Goal: Transaction & Acquisition: Book appointment/travel/reservation

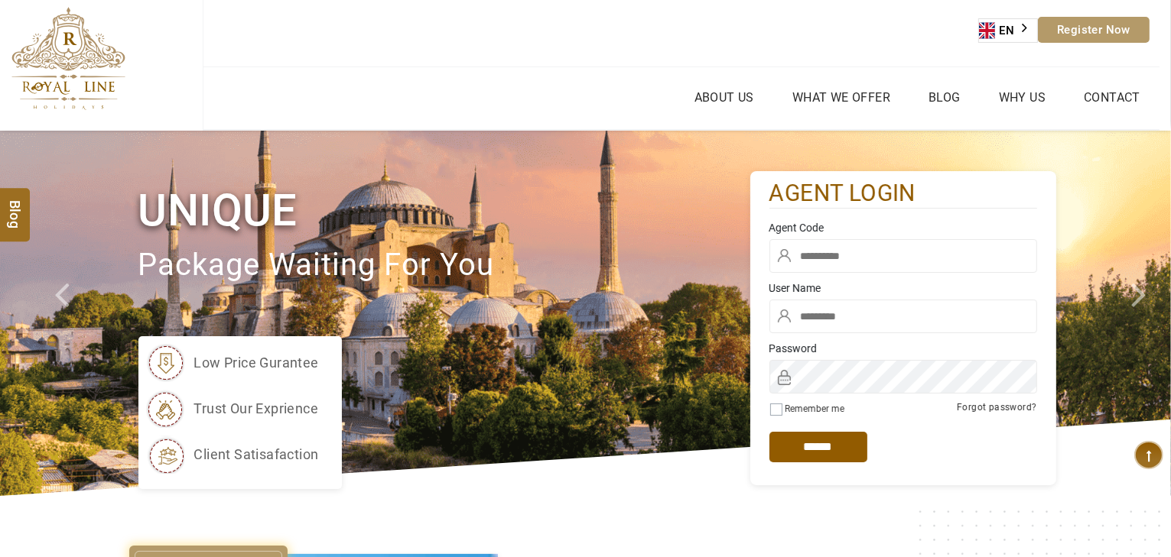
type input "*****"
click at [924, 265] on input "text" at bounding box center [903, 256] width 268 height 34
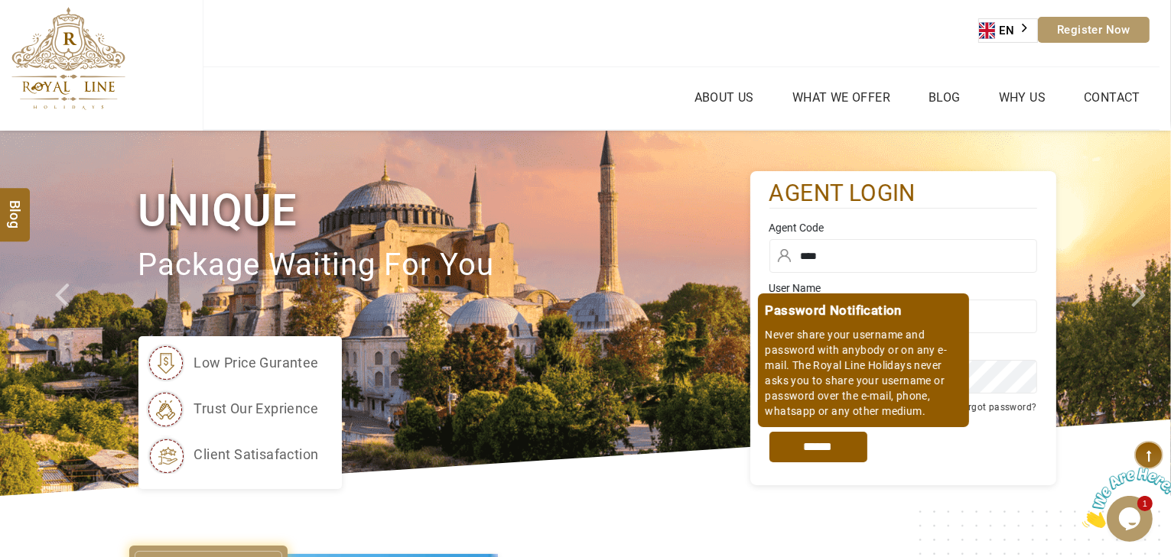
type input "****"
click at [810, 440] on input "*****" at bounding box center [818, 447] width 98 height 31
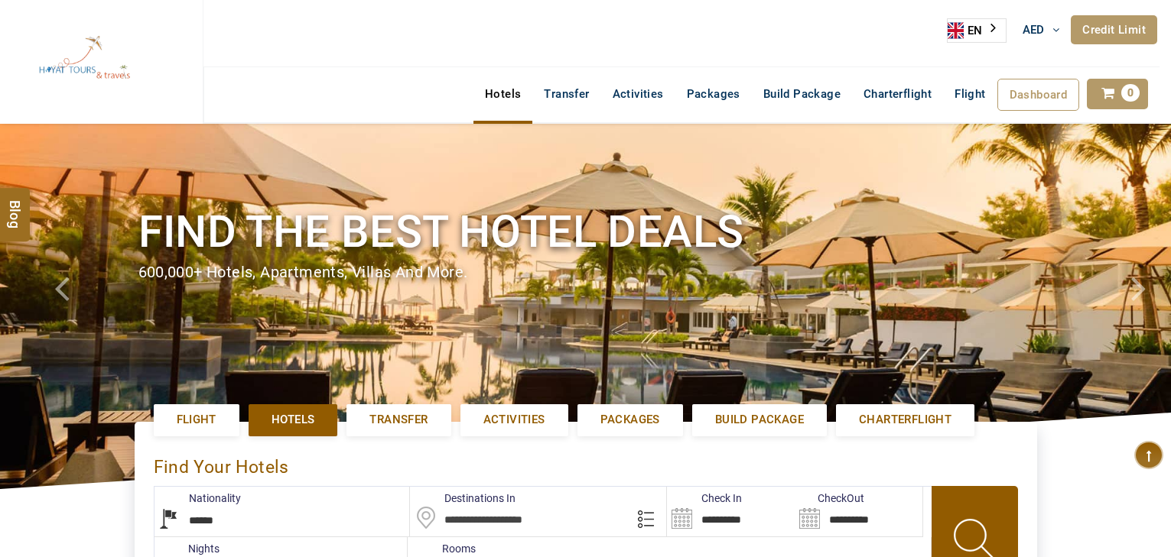
select select "******"
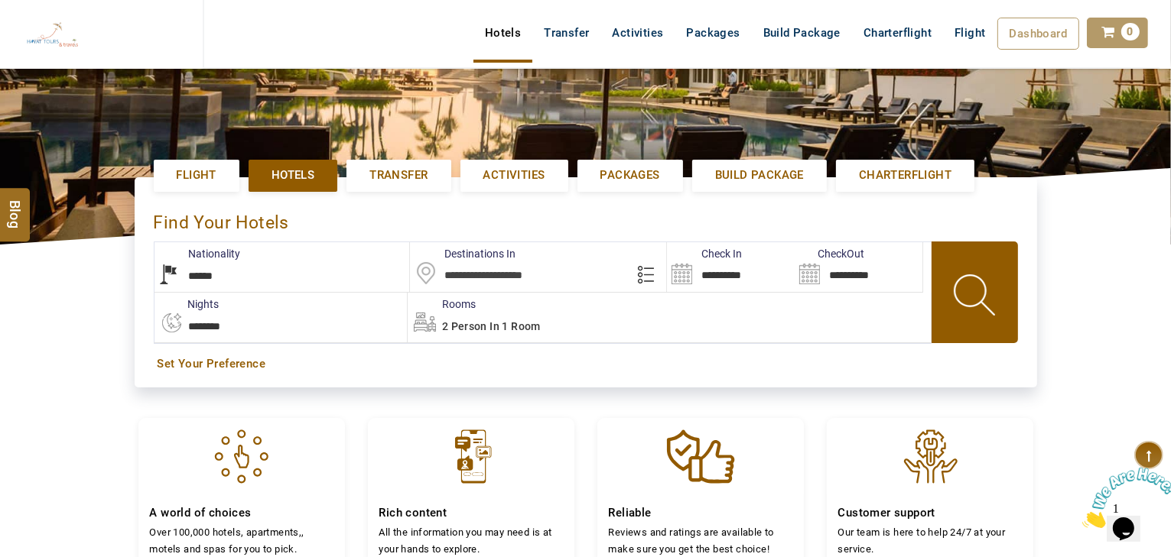
click at [541, 278] on input "text" at bounding box center [538, 267] width 256 height 50
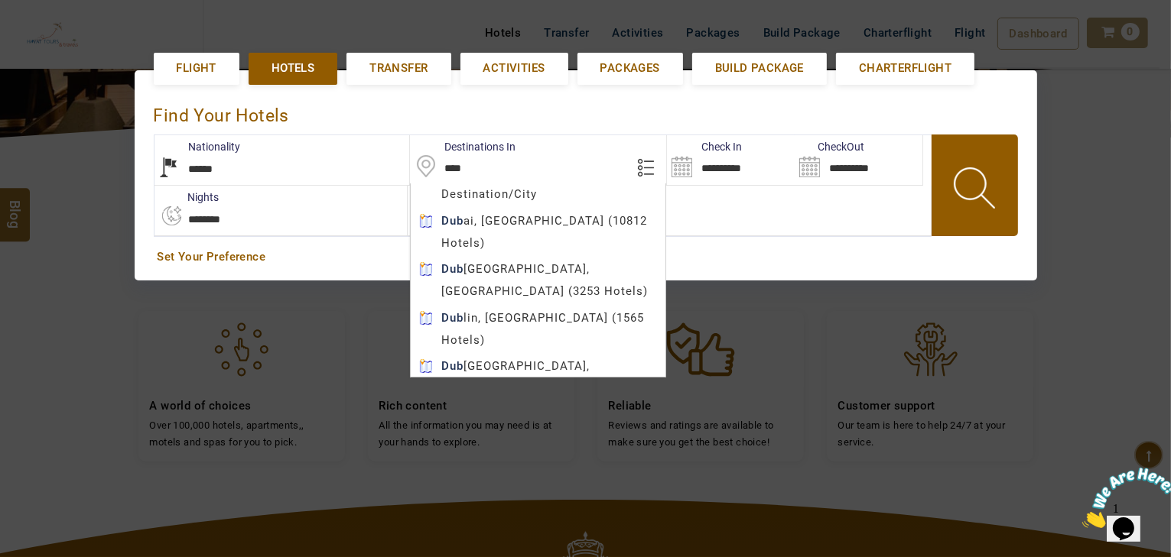
scroll to position [413, 0]
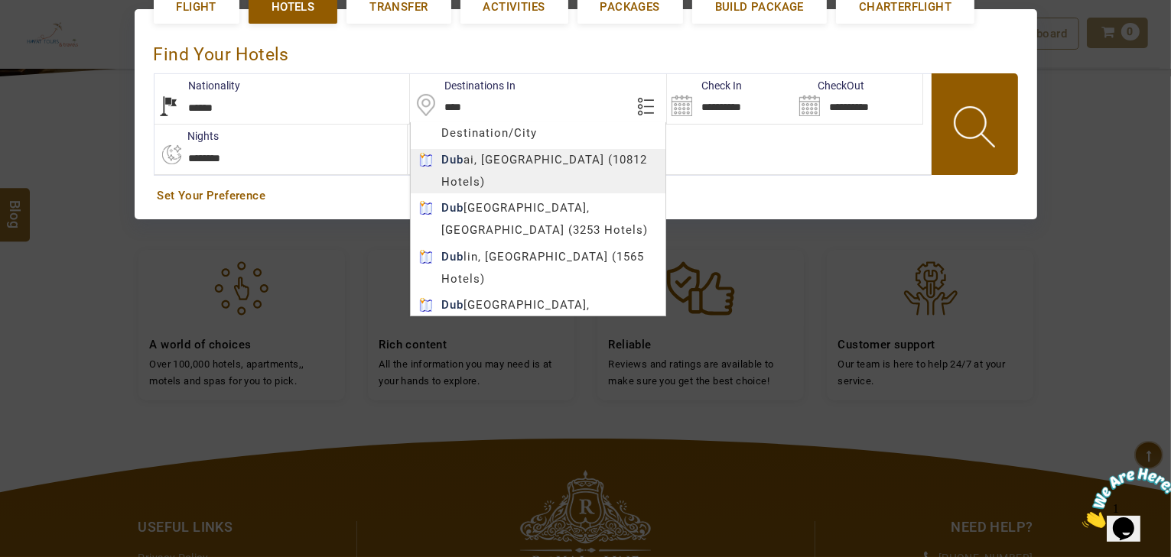
type input "*****"
click at [499, 158] on body "HAYAYT TOURS AED AED AED EUR € USD $ INR ₹ THB ฿ IDR Rp BHD BHD TRY ₺ Credit Li…" at bounding box center [585, 213] width 1171 height 1252
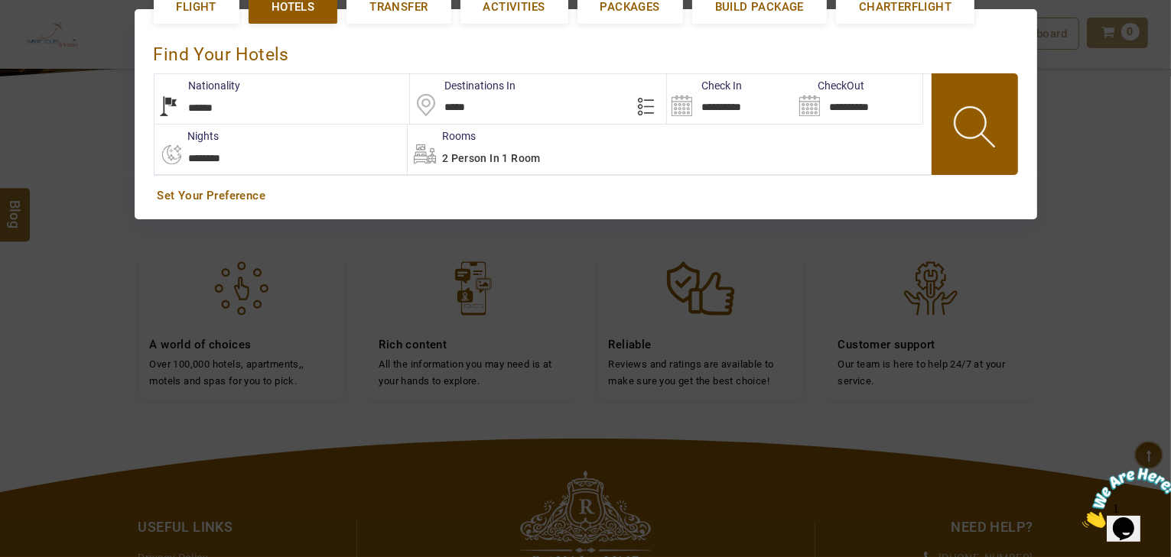
click at [668, 125] on div "2 Person in 1 Room" at bounding box center [669, 150] width 523 height 50
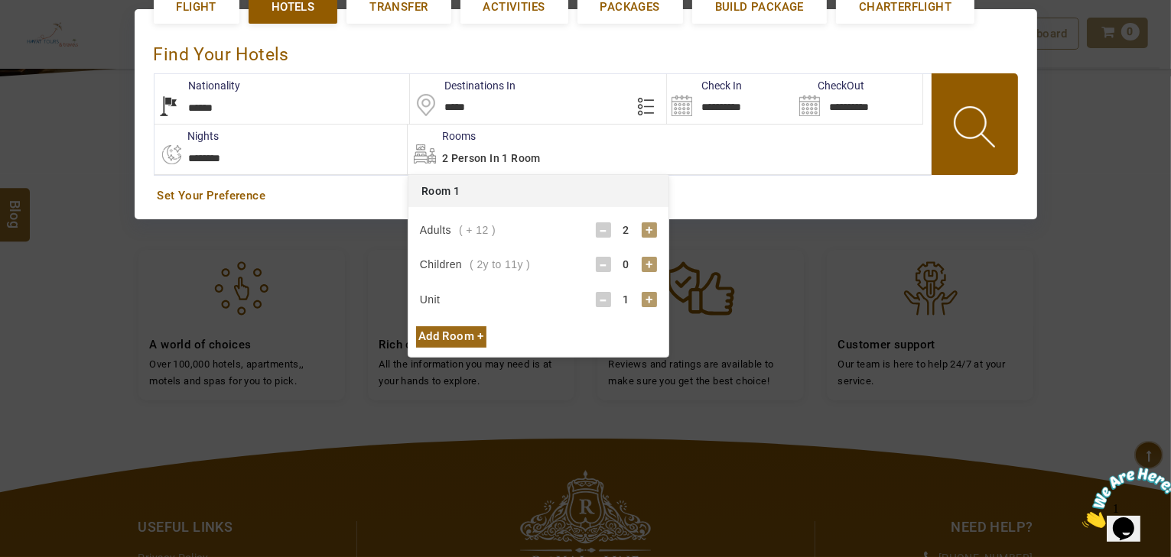
click at [718, 114] on input "**********" at bounding box center [731, 99] width 128 height 50
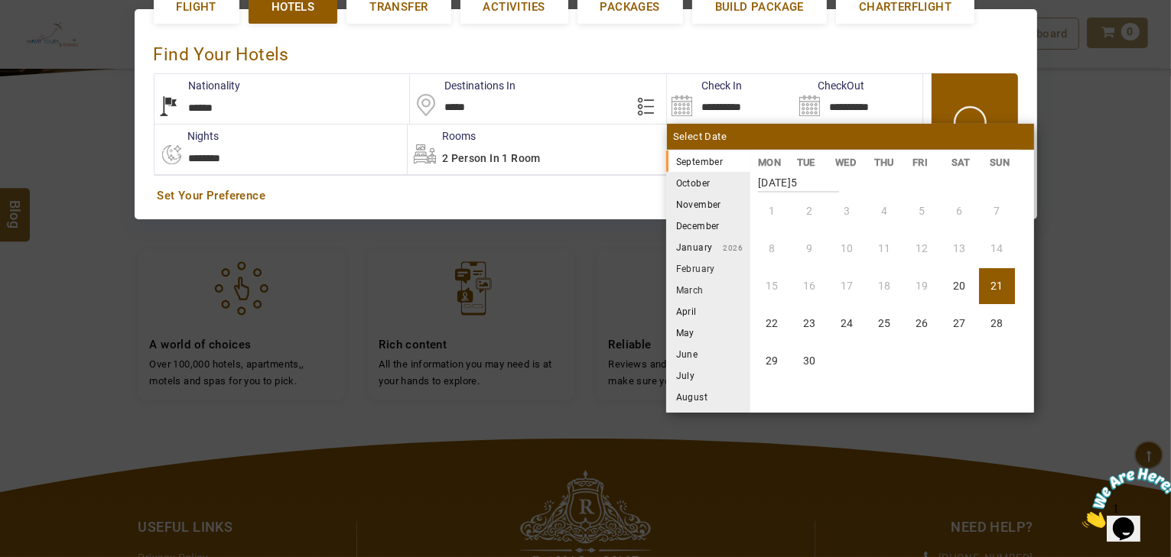
click at [704, 177] on li "October" at bounding box center [708, 182] width 84 height 21
click at [703, 159] on li "September 2025" at bounding box center [708, 161] width 84 height 21
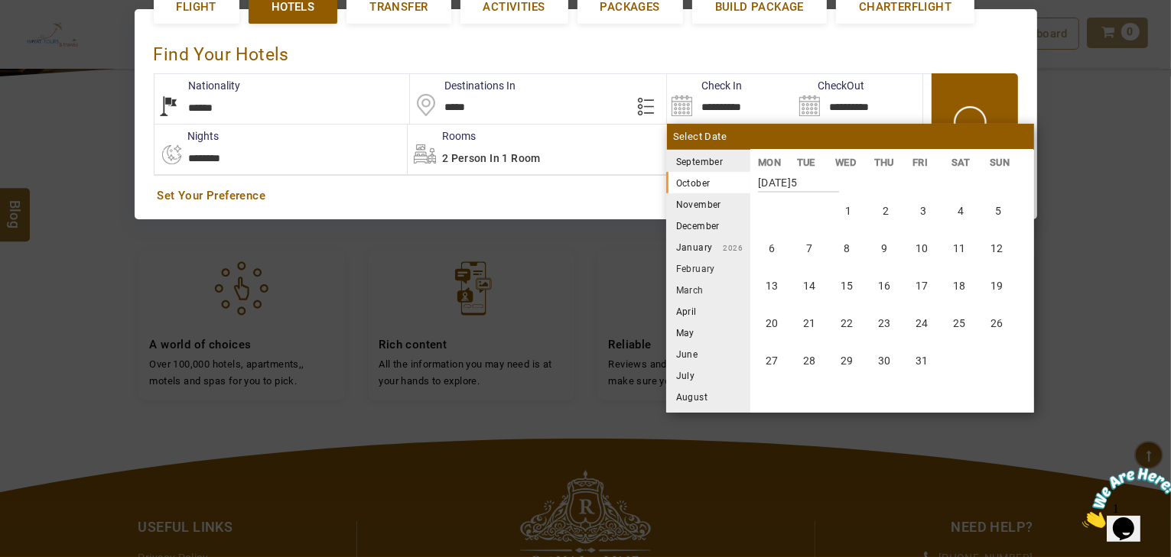
click at [703, 159] on li "September 2025" at bounding box center [708, 161] width 84 height 21
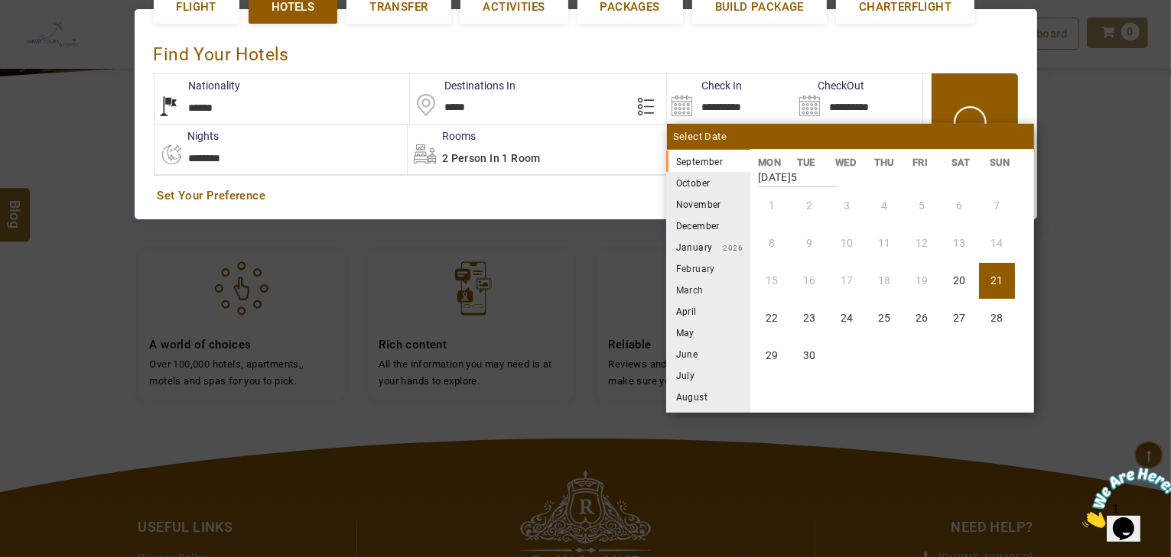
scroll to position [0, 0]
click at [801, 319] on li "23" at bounding box center [809, 324] width 36 height 36
type input "**********"
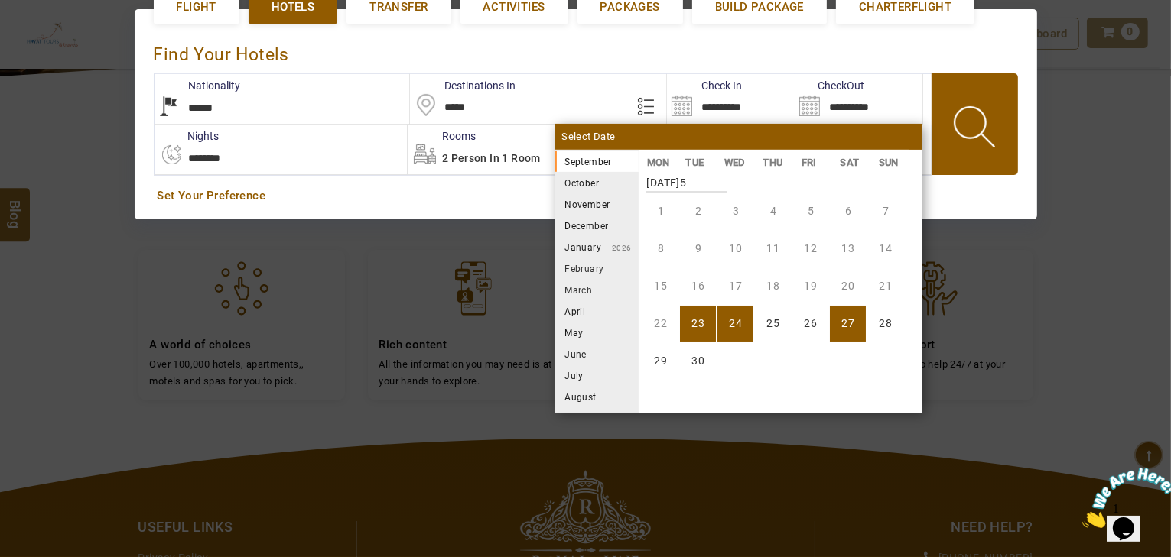
click at [840, 321] on li "27" at bounding box center [848, 324] width 36 height 36
type input "**********"
select select "*"
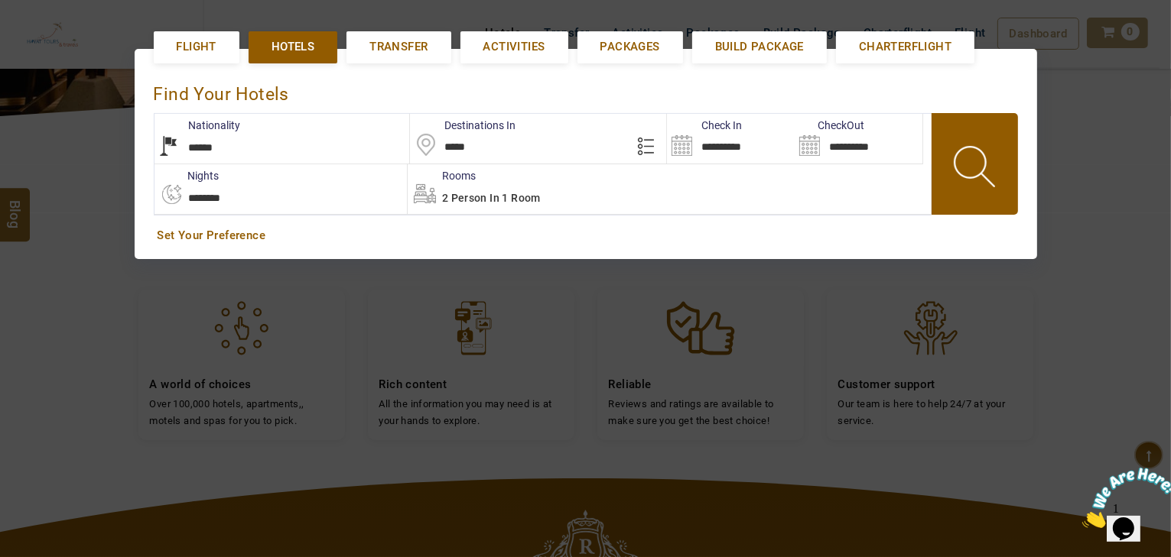
scroll to position [352, 0]
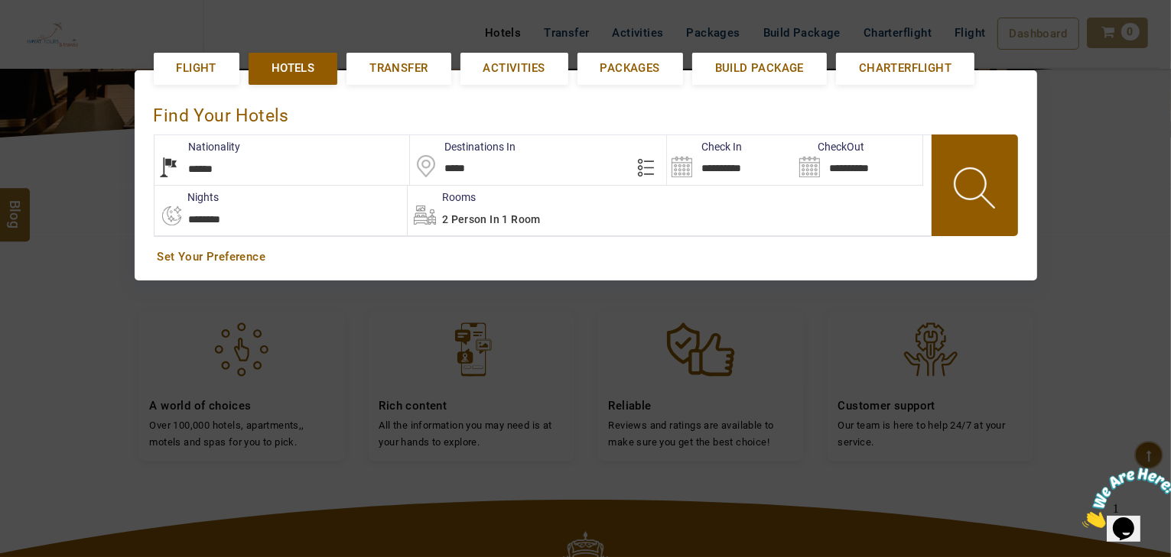
click at [965, 197] on span at bounding box center [975, 191] width 69 height 76
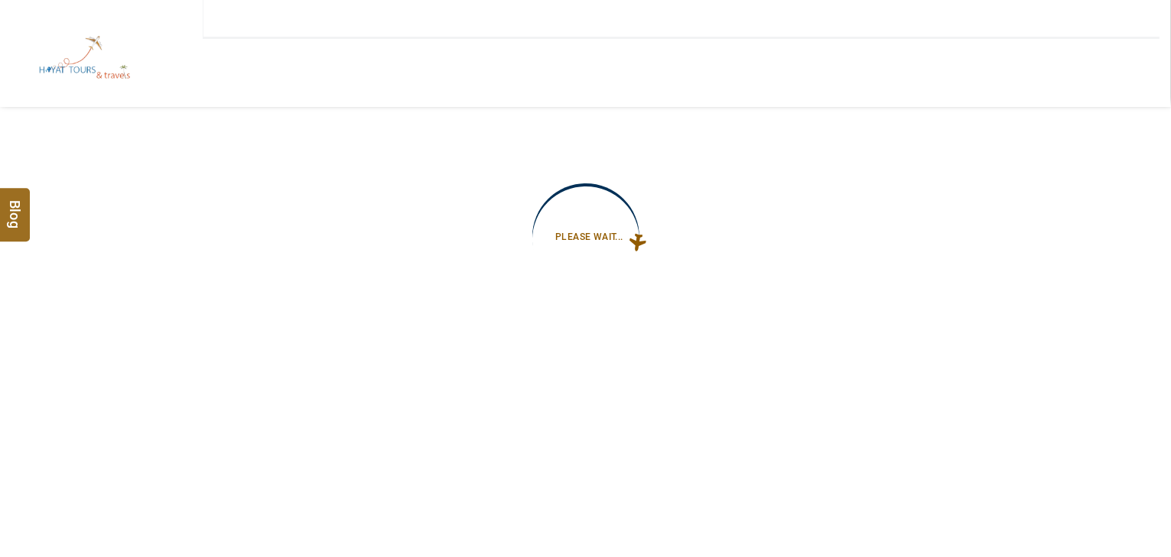
type input "**********"
select select "*"
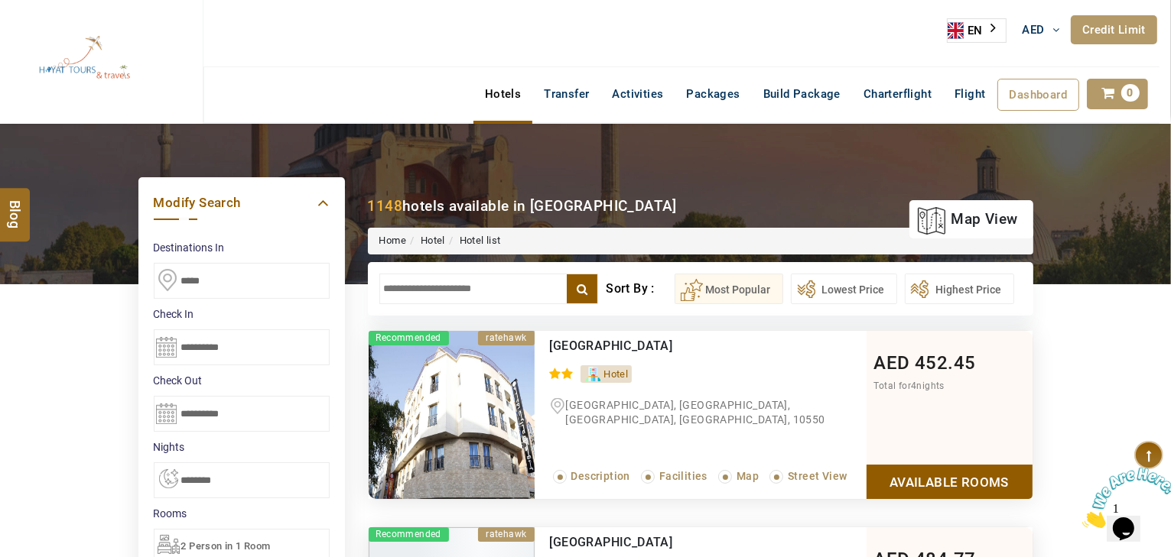
click at [427, 278] on input "text" at bounding box center [488, 289] width 219 height 31
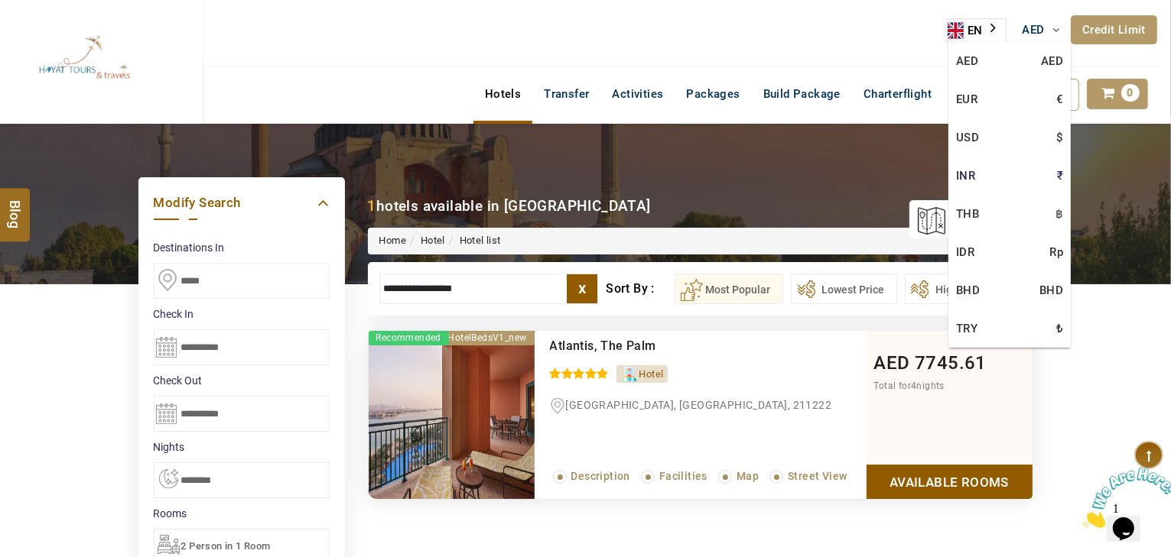
type input "**********"
click at [975, 135] on link "USD $" at bounding box center [1009, 138] width 122 height 38
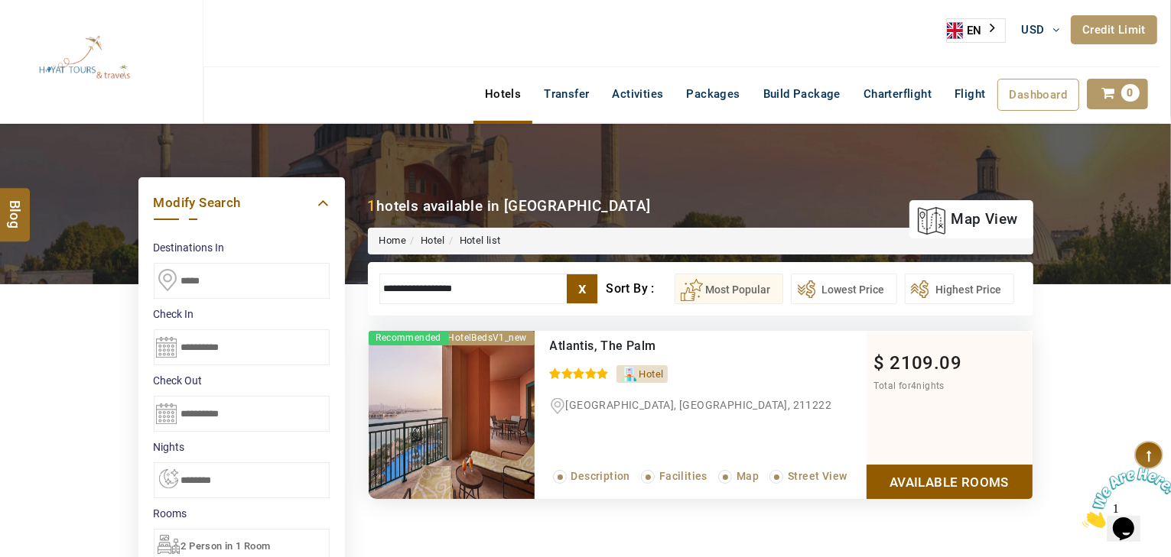
click at [928, 465] on link "Available Rooms" at bounding box center [949, 482] width 166 height 34
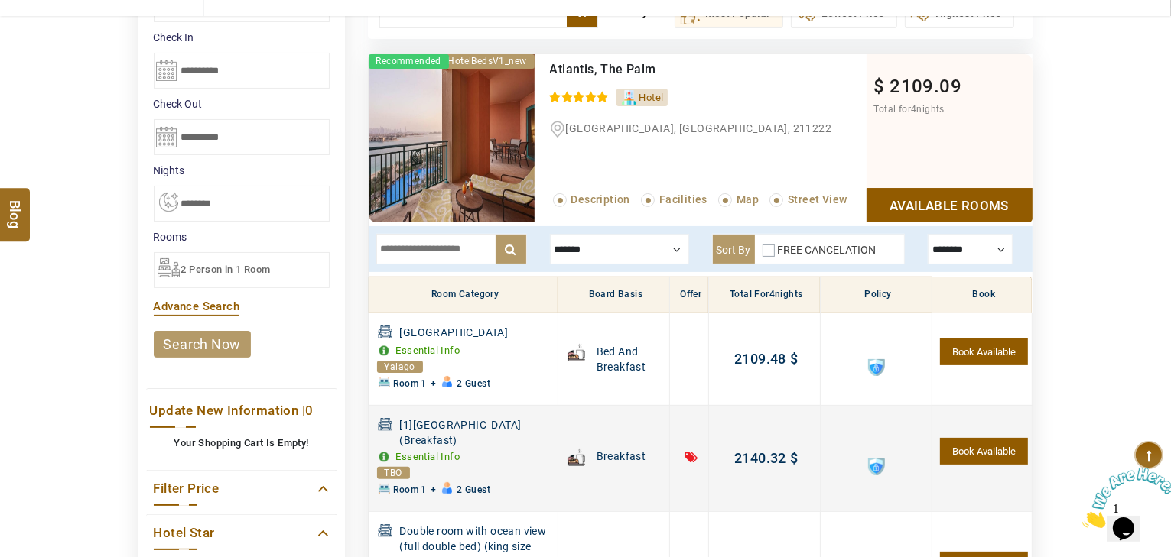
scroll to position [291, 0]
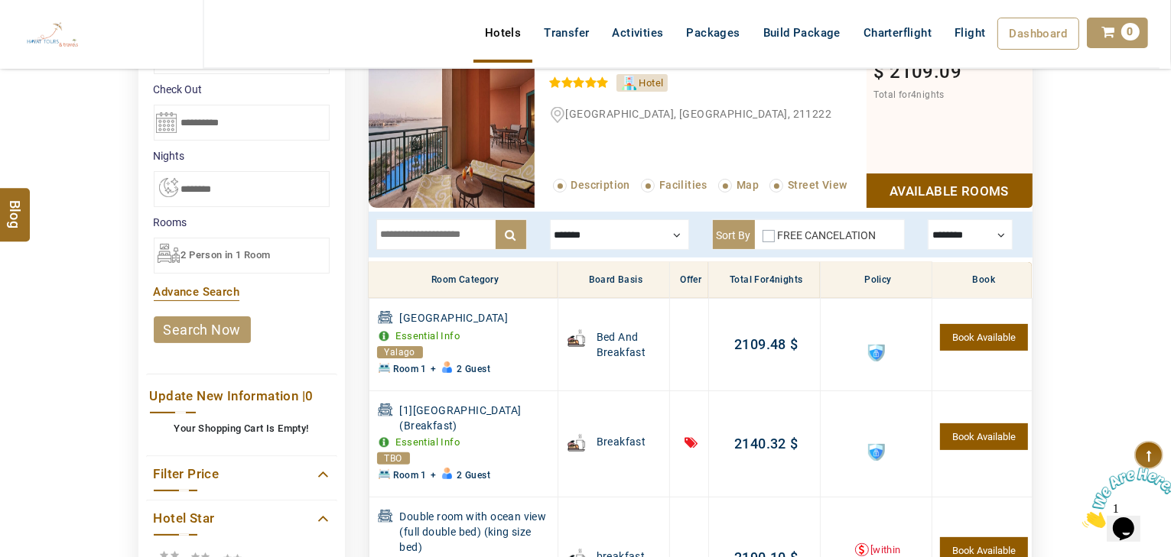
click at [651, 235] on div at bounding box center [619, 234] width 139 height 31
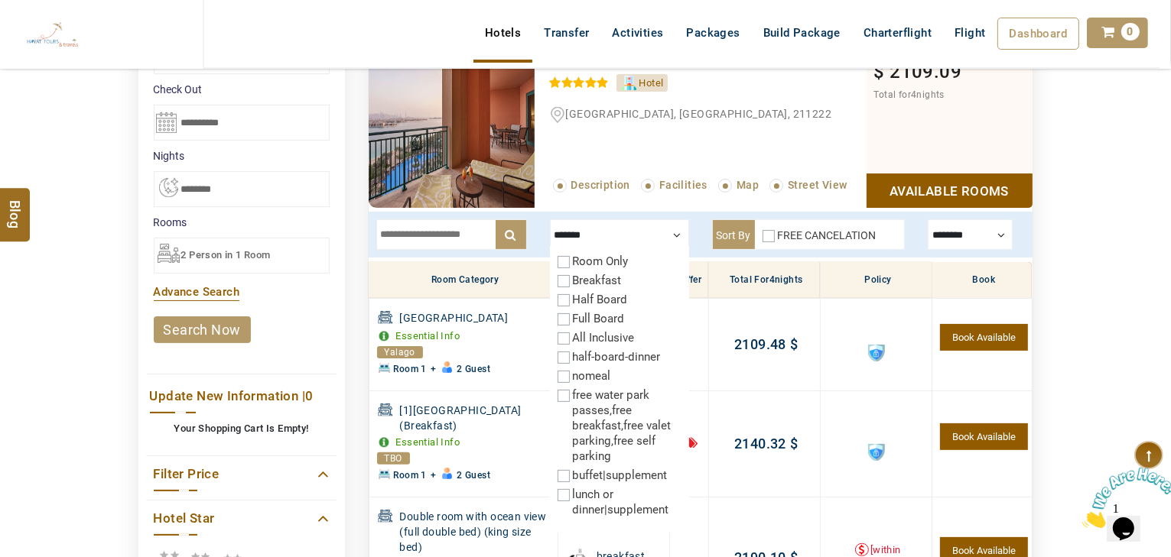
click at [589, 303] on label "Half Board" at bounding box center [600, 300] width 55 height 14
click at [592, 282] on label "Breakfast" at bounding box center [597, 281] width 49 height 14
click at [586, 303] on label "Half Board" at bounding box center [600, 300] width 55 height 14
drag, startPoint x: 590, startPoint y: 297, endPoint x: 596, endPoint y: 280, distance: 18.4
click at [590, 297] on label "Half Board" at bounding box center [600, 300] width 55 height 14
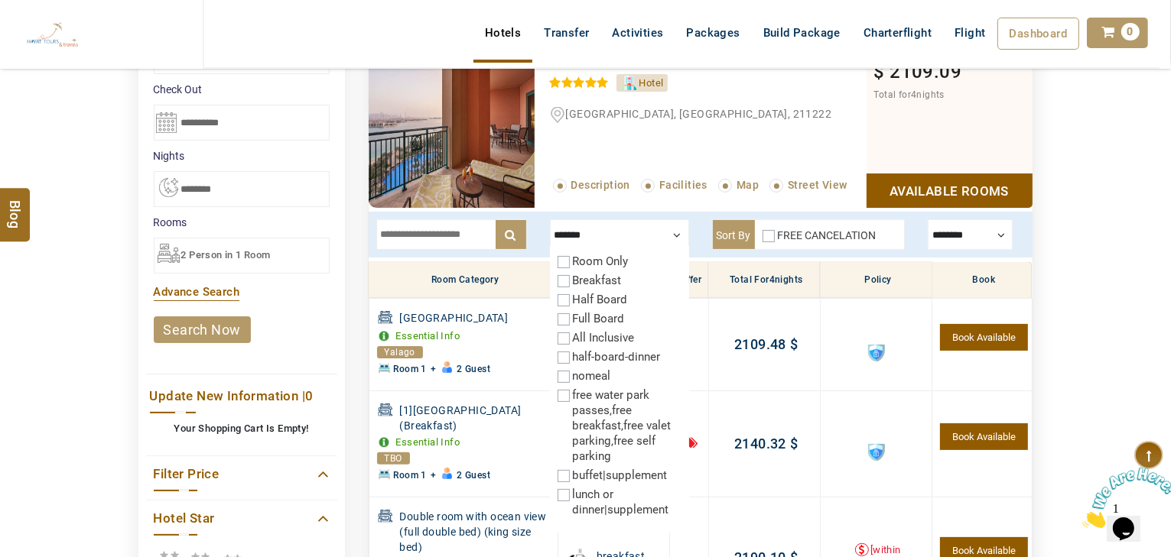
click at [596, 276] on label "Breakfast" at bounding box center [597, 281] width 49 height 14
click at [271, 252] on span "2 Person in 1 Room" at bounding box center [225, 254] width 89 height 11
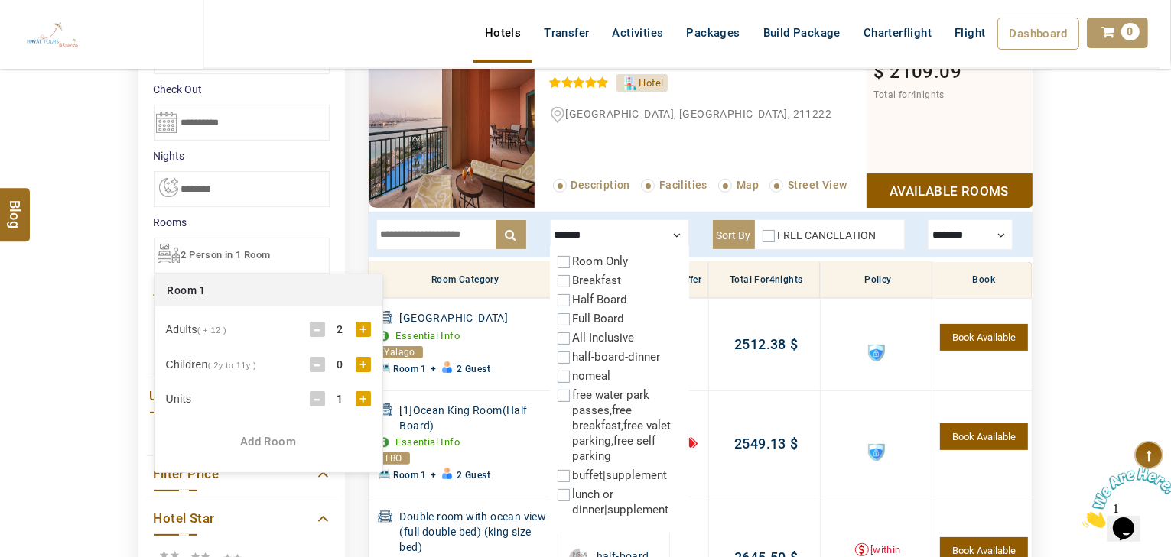
click at [354, 333] on div "2" at bounding box center [340, 329] width 31 height 15
click at [359, 330] on div "+" at bounding box center [363, 329] width 15 height 15
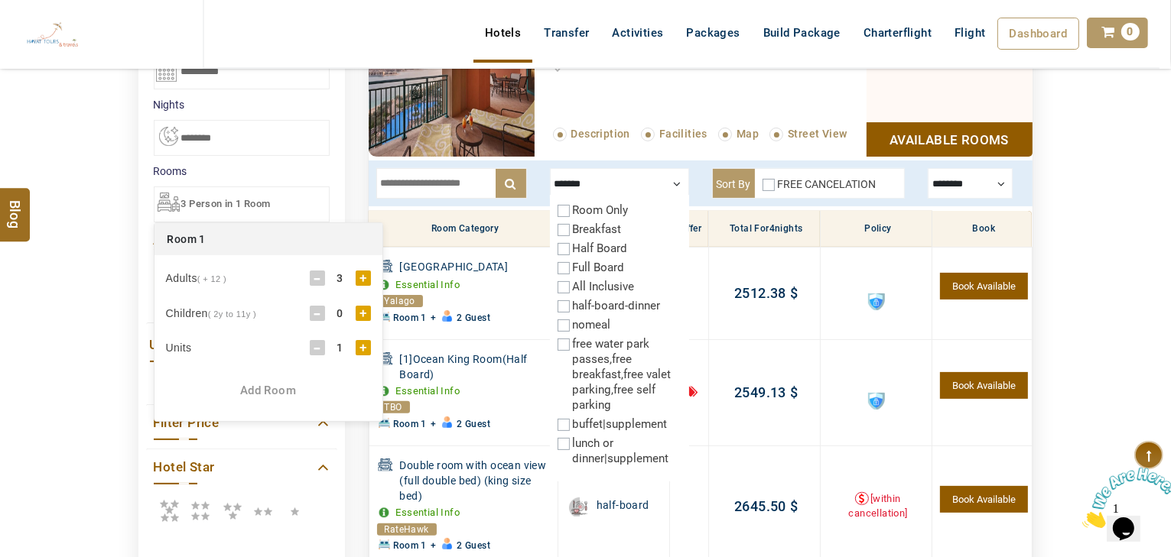
scroll to position [414, 0]
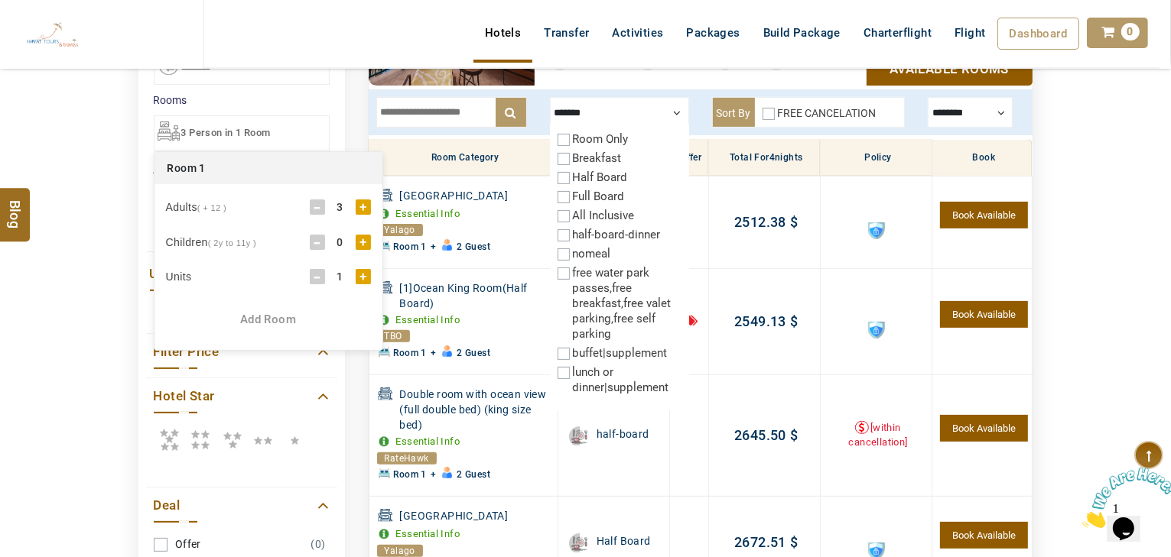
drag, startPoint x: 37, startPoint y: 287, endPoint x: 113, endPoint y: 278, distance: 76.3
click at [39, 287] on div "DESTINATION + Add Destination Nationality [GEOGRAPHIC_DATA] [DEMOGRAPHIC_DATA] …" at bounding box center [585, 319] width 1171 height 1219
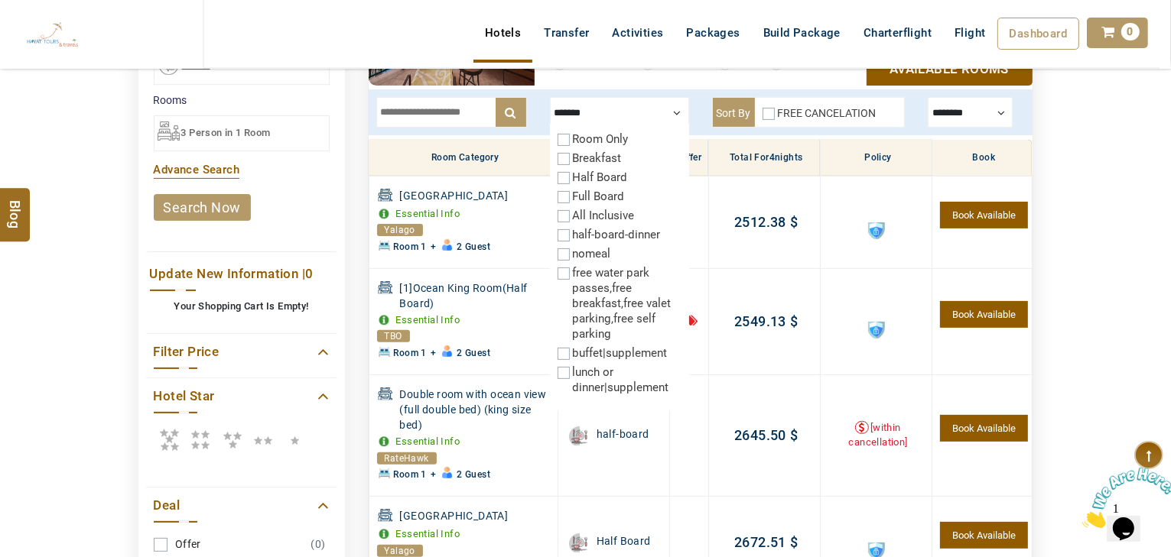
click at [231, 218] on link "search now" at bounding box center [202, 207] width 97 height 27
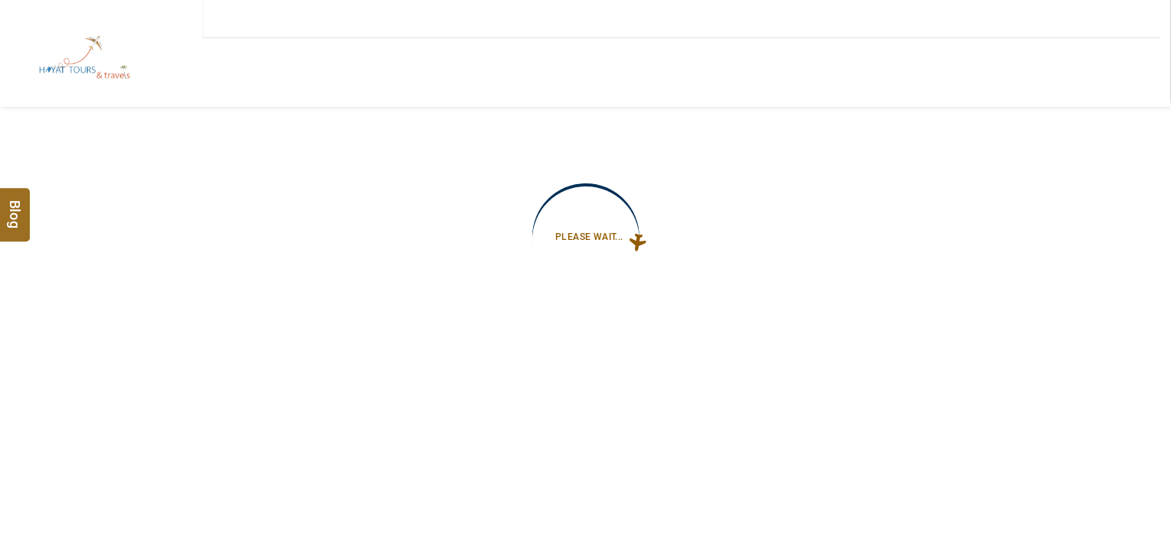
type input "**********"
select select "*"
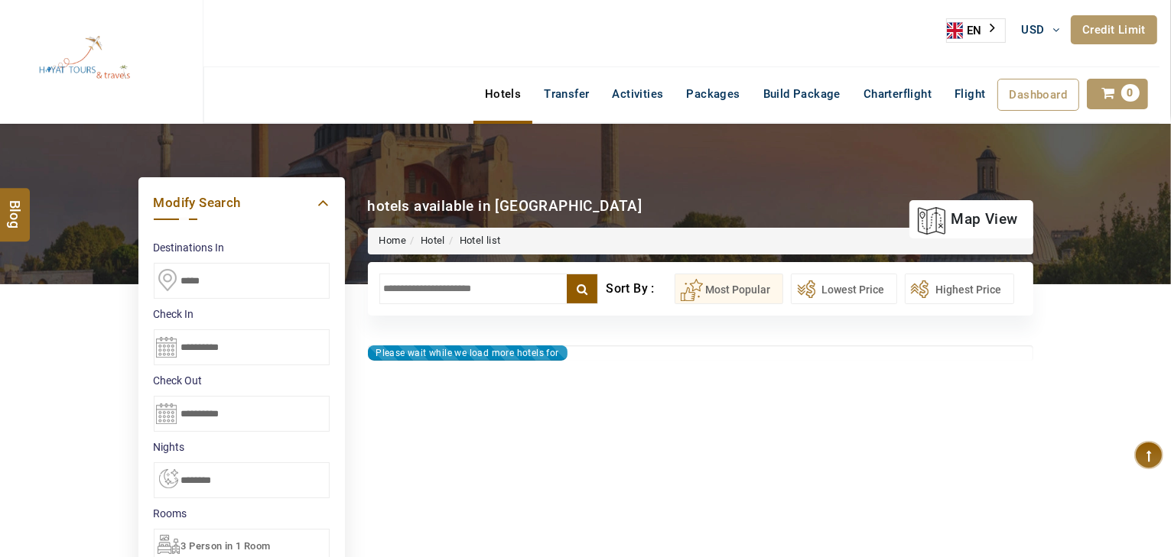
type input "**********"
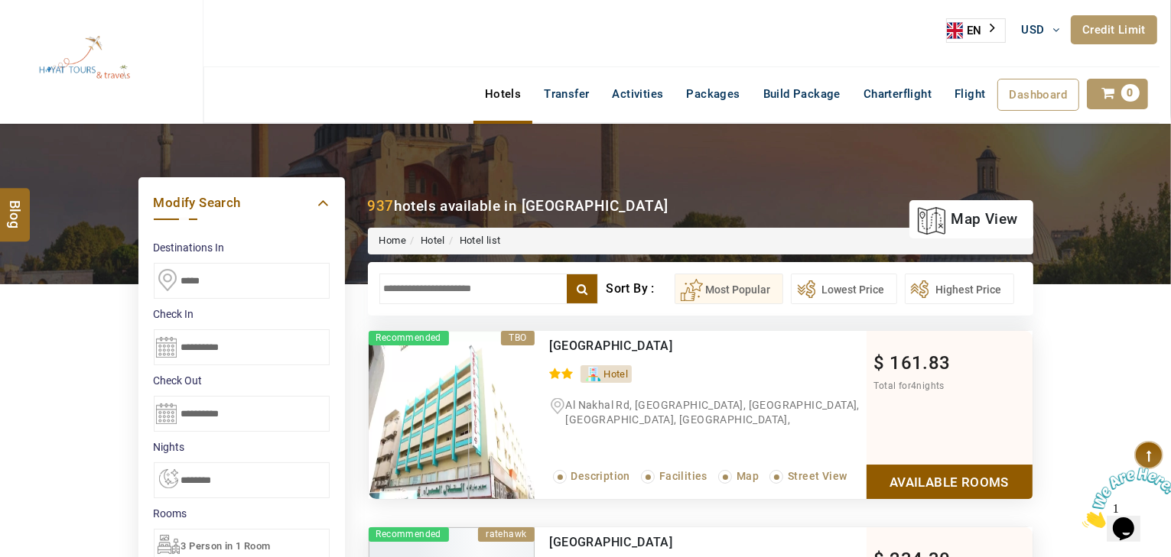
click at [428, 278] on input "text" at bounding box center [488, 289] width 219 height 31
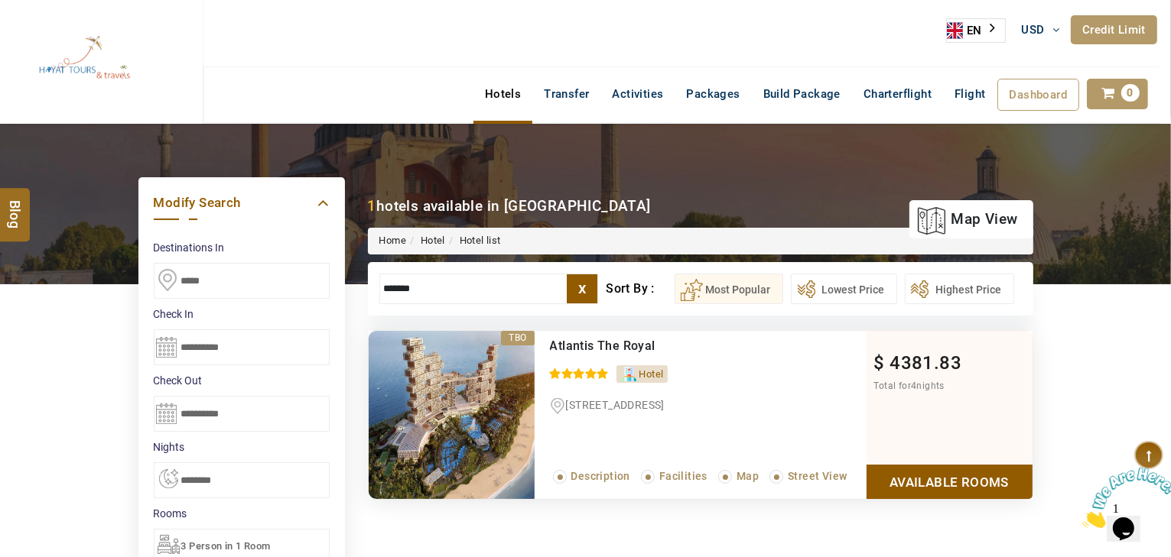
click at [880, 482] on link "Available Rooms" at bounding box center [949, 482] width 166 height 34
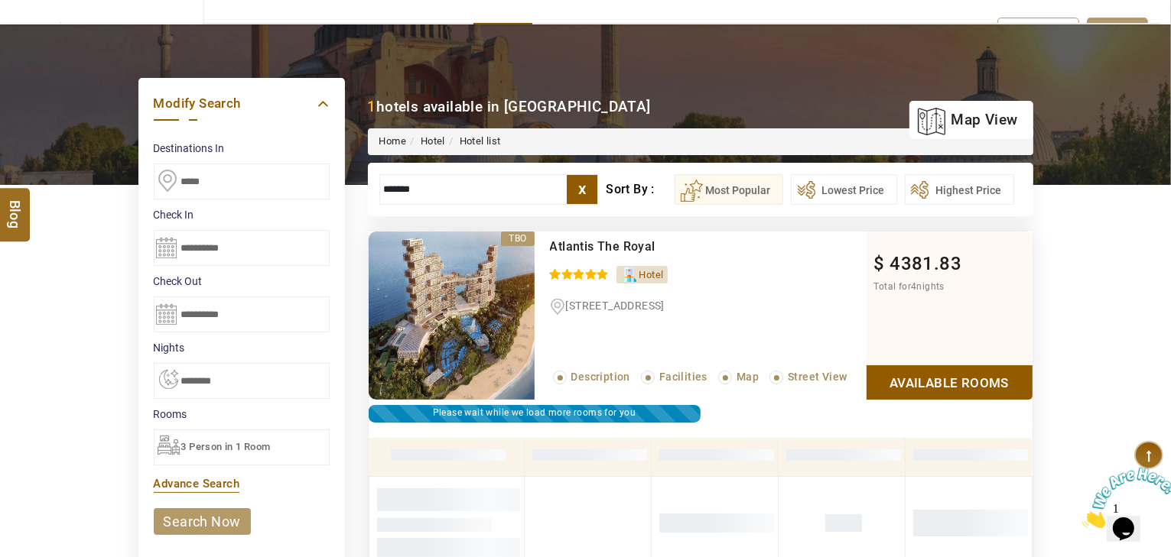
scroll to position [47, 0]
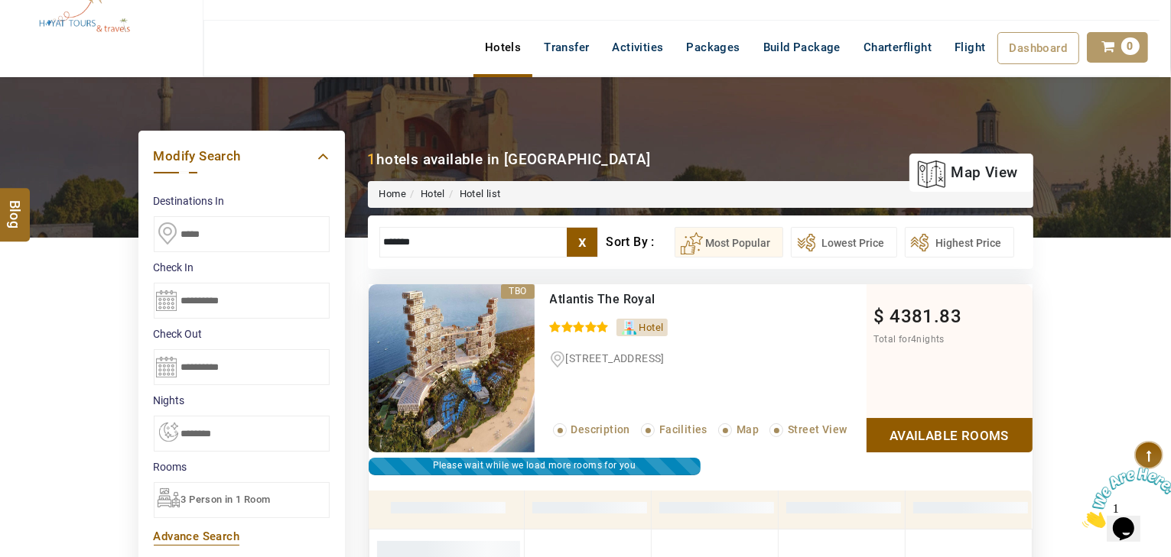
drag, startPoint x: 437, startPoint y: 242, endPoint x: 325, endPoint y: 241, distance: 112.4
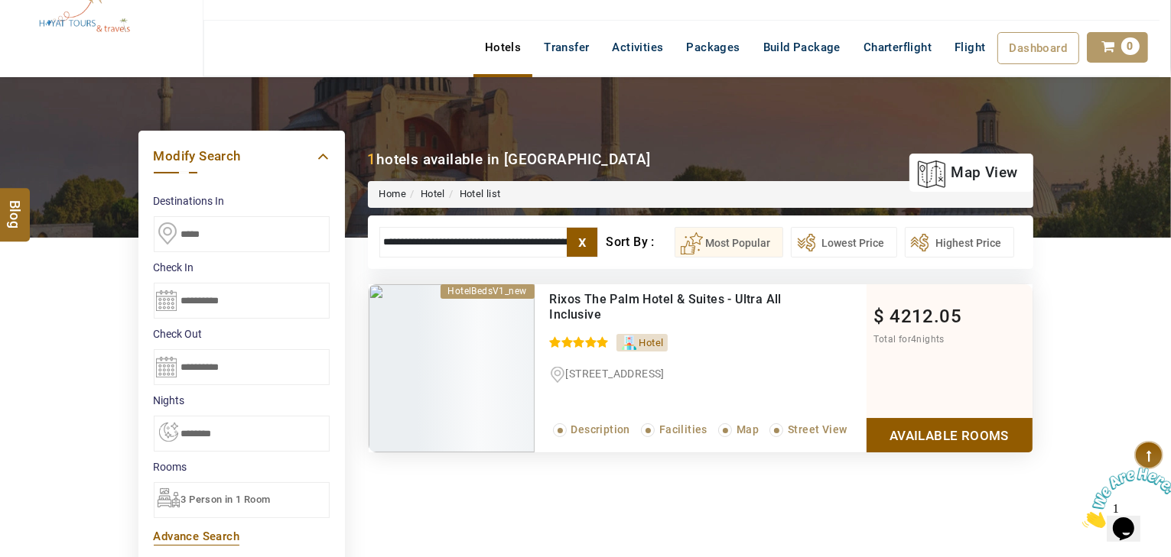
type input "**********"
click at [254, 482] on div "3 Person in 1 Room" at bounding box center [242, 500] width 176 height 36
click at [236, 501] on span "3 Person in 1 Room" at bounding box center [225, 499] width 89 height 11
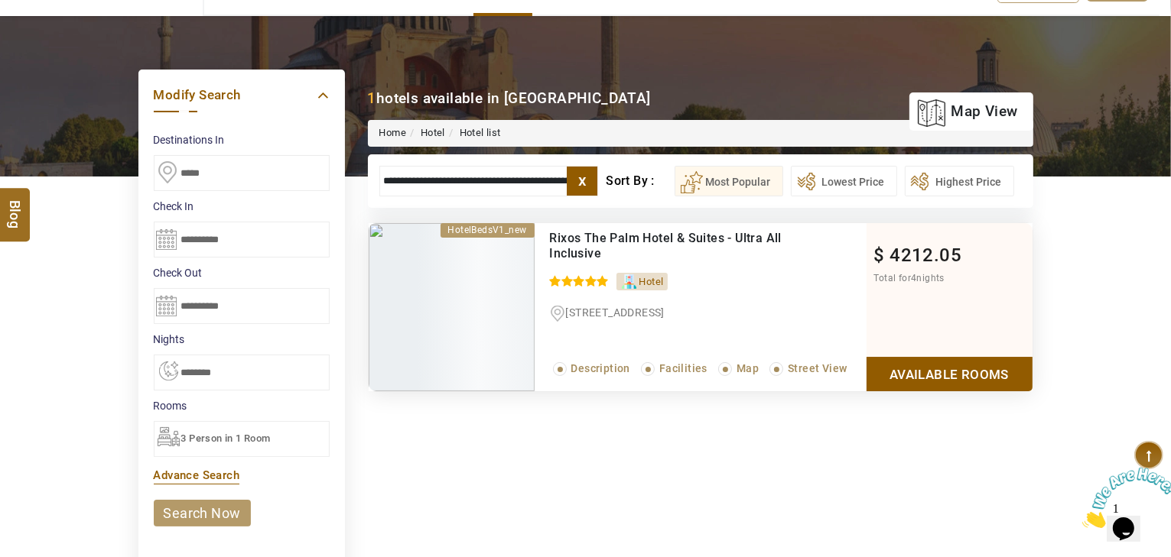
click at [248, 427] on div "3 Person in 1 Room" at bounding box center [242, 439] width 176 height 36
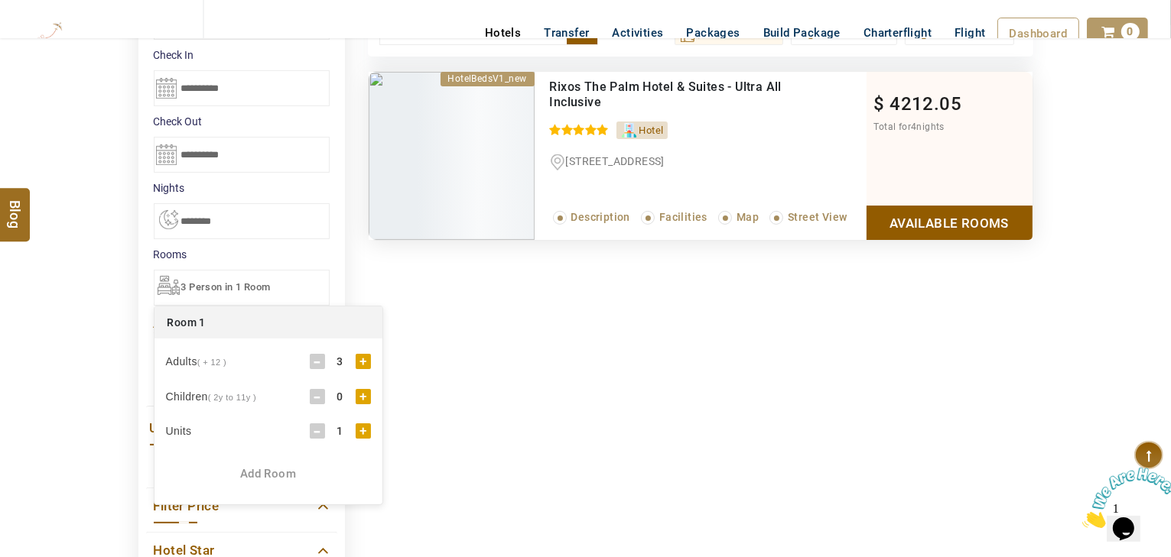
scroll to position [291, 0]
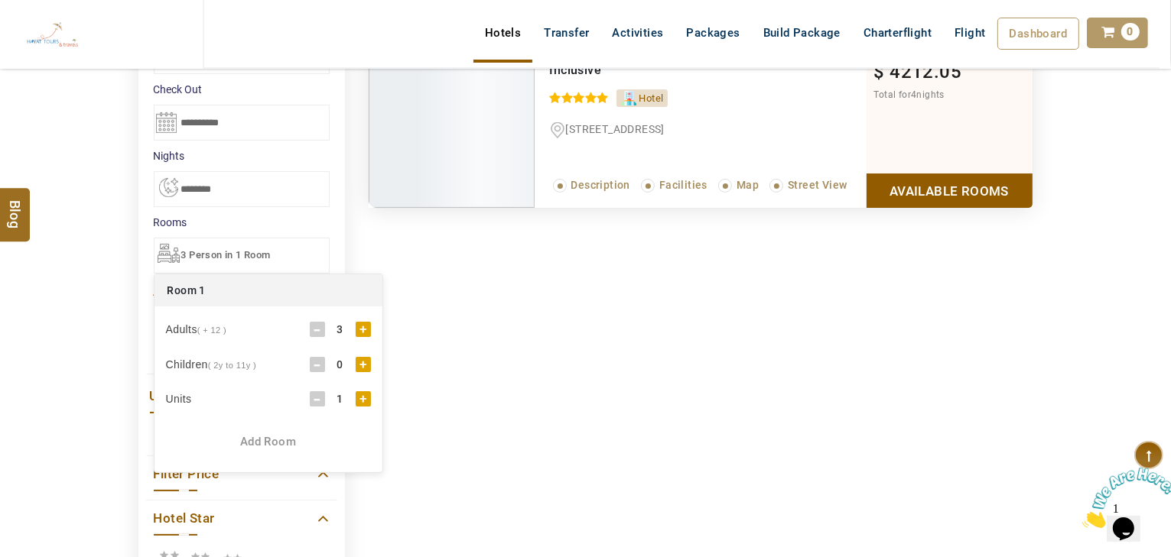
click at [320, 322] on div "-" at bounding box center [317, 329] width 15 height 15
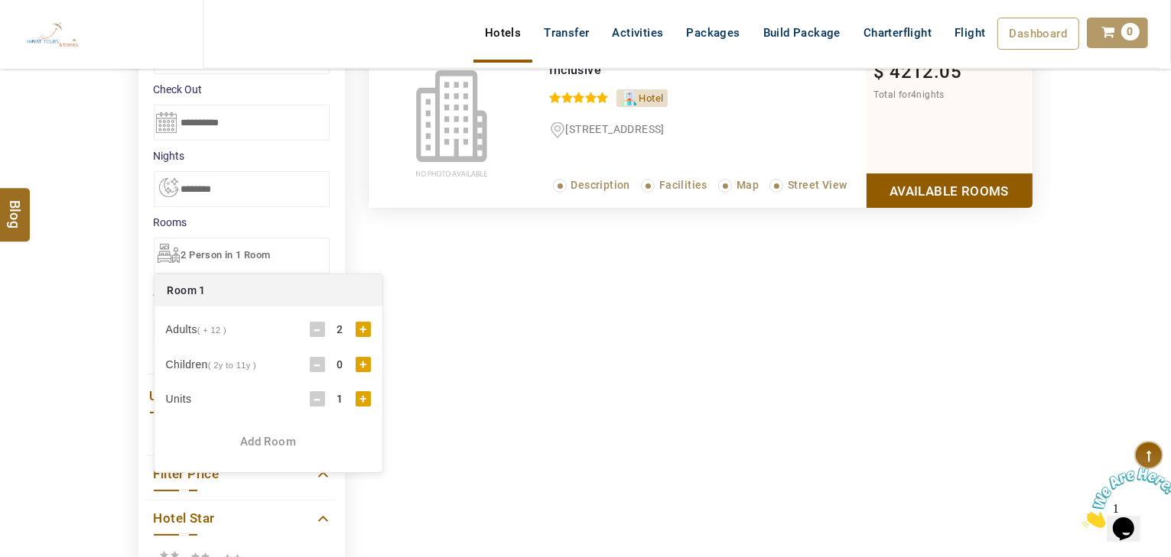
drag, startPoint x: 0, startPoint y: 303, endPoint x: 43, endPoint y: 302, distance: 42.8
click at [0, 303] on div "DESTINATION + Add Destination Nationality [GEOGRAPHIC_DATA] [DEMOGRAPHIC_DATA] …" at bounding box center [585, 442] width 1171 height 1219
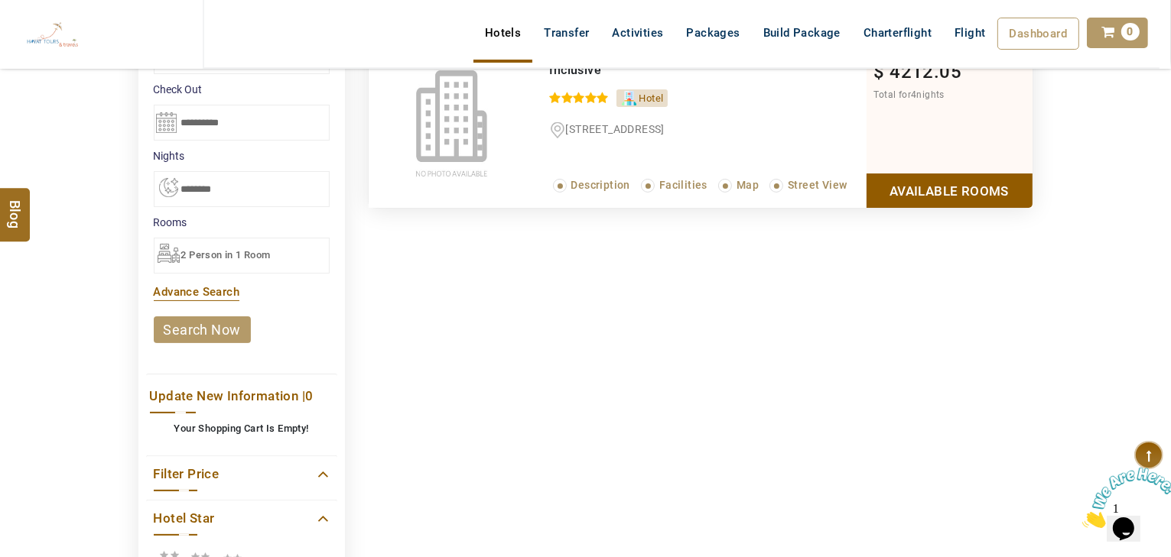
click at [220, 333] on link "search now" at bounding box center [202, 330] width 97 height 27
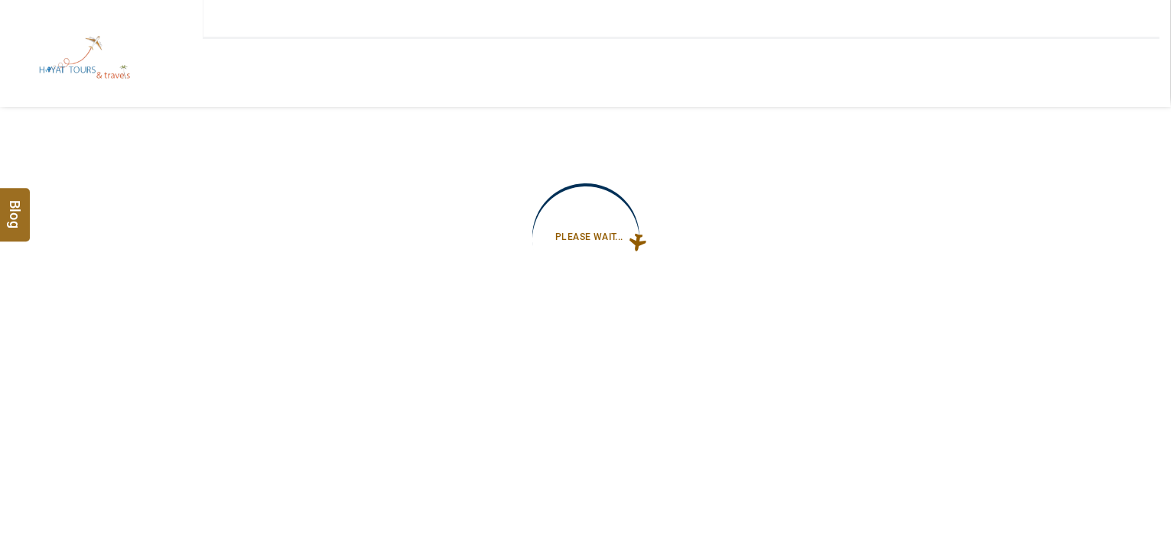
type input "**********"
select select "*"
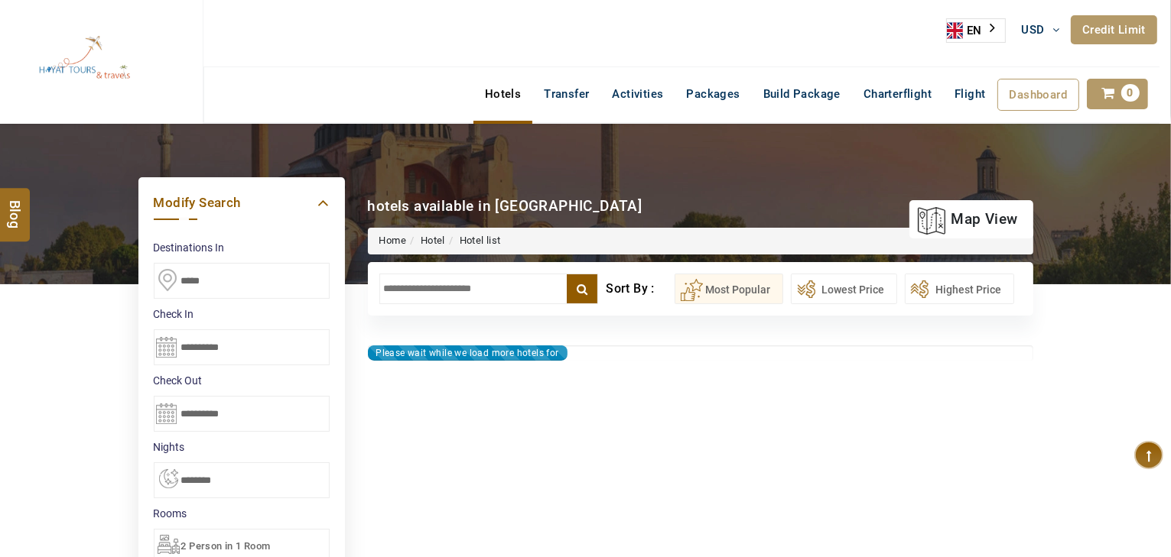
type input "**********"
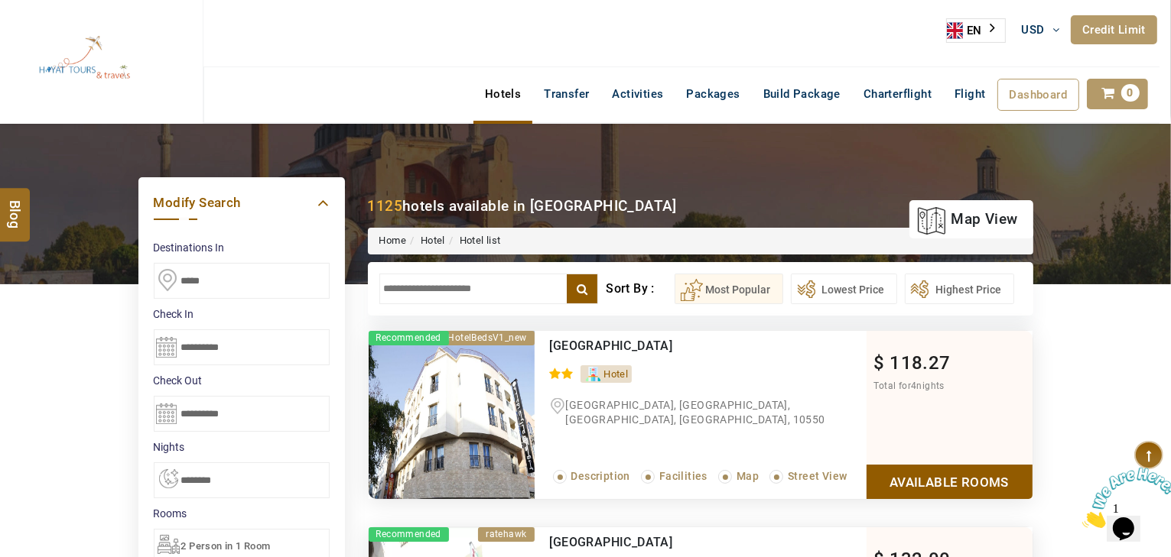
click at [437, 287] on input "text" at bounding box center [488, 289] width 219 height 31
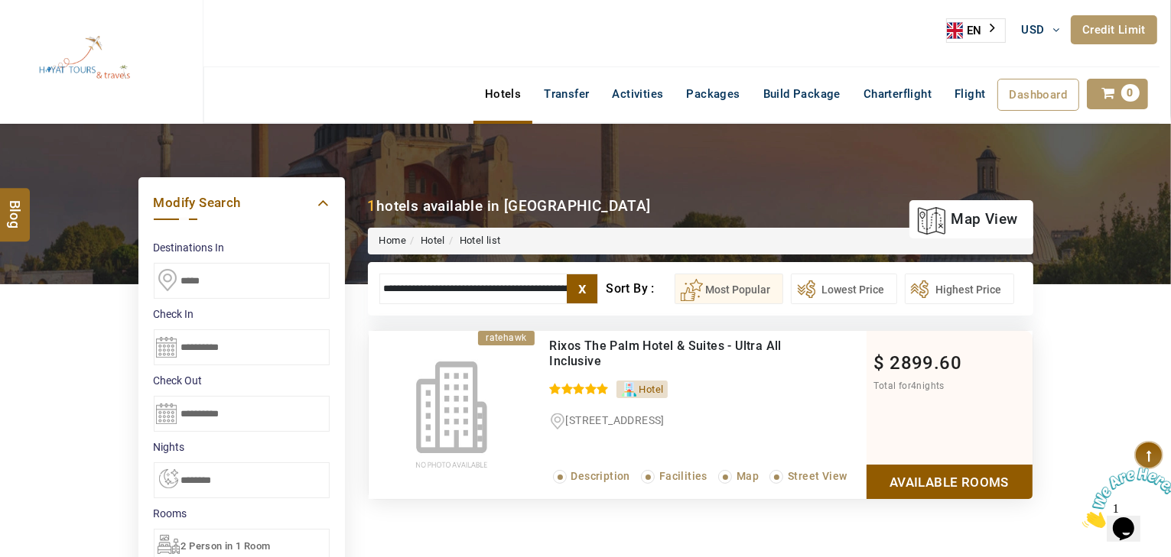
type input "**********"
click at [944, 473] on link "Available Rooms" at bounding box center [949, 482] width 166 height 34
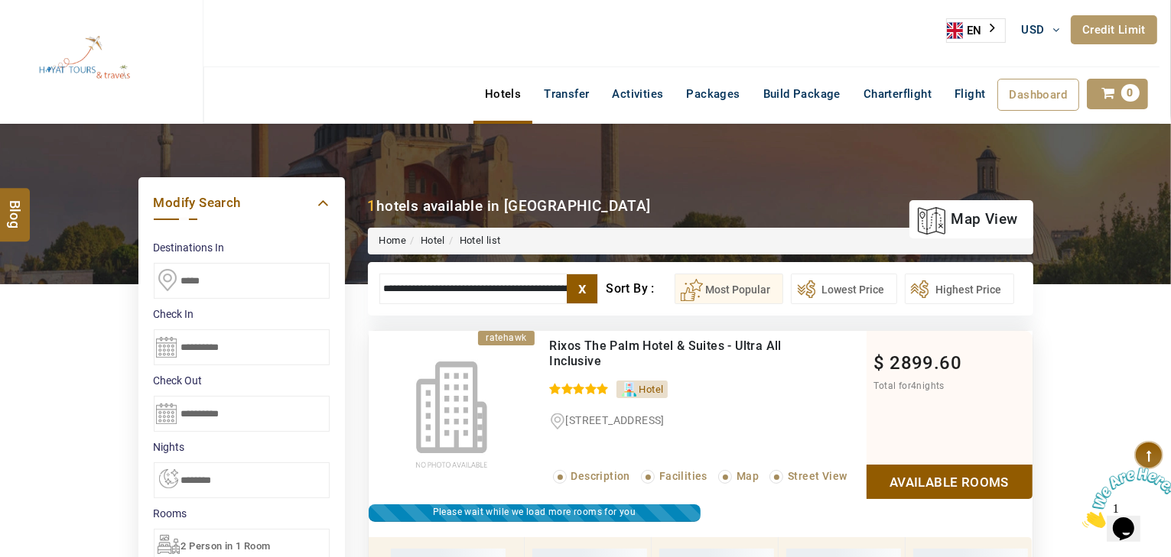
click at [577, 277] on label "x" at bounding box center [582, 288] width 31 height 29
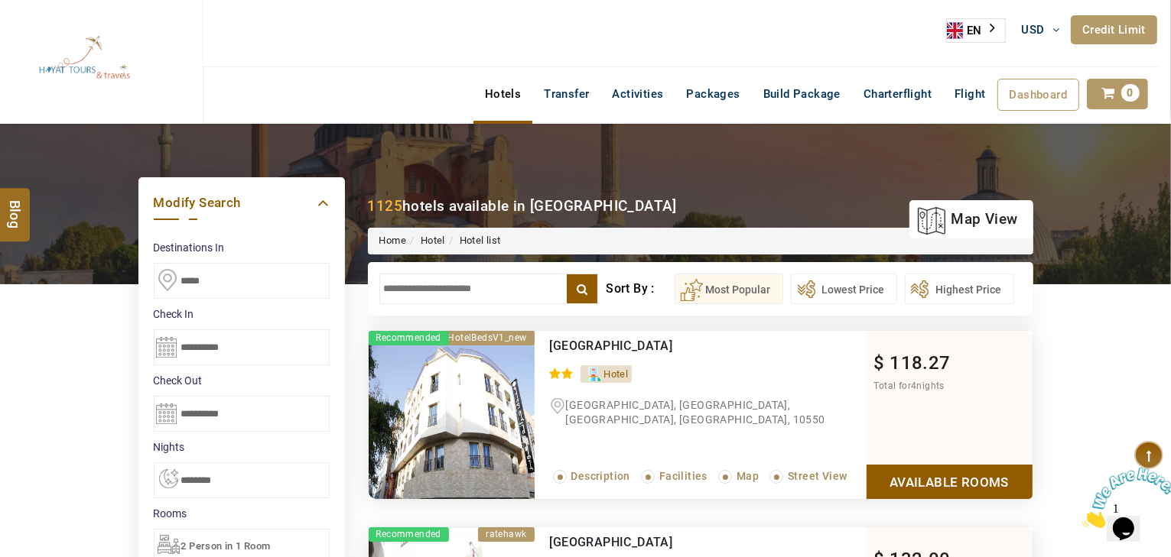
click at [473, 285] on input "text" at bounding box center [488, 289] width 219 height 31
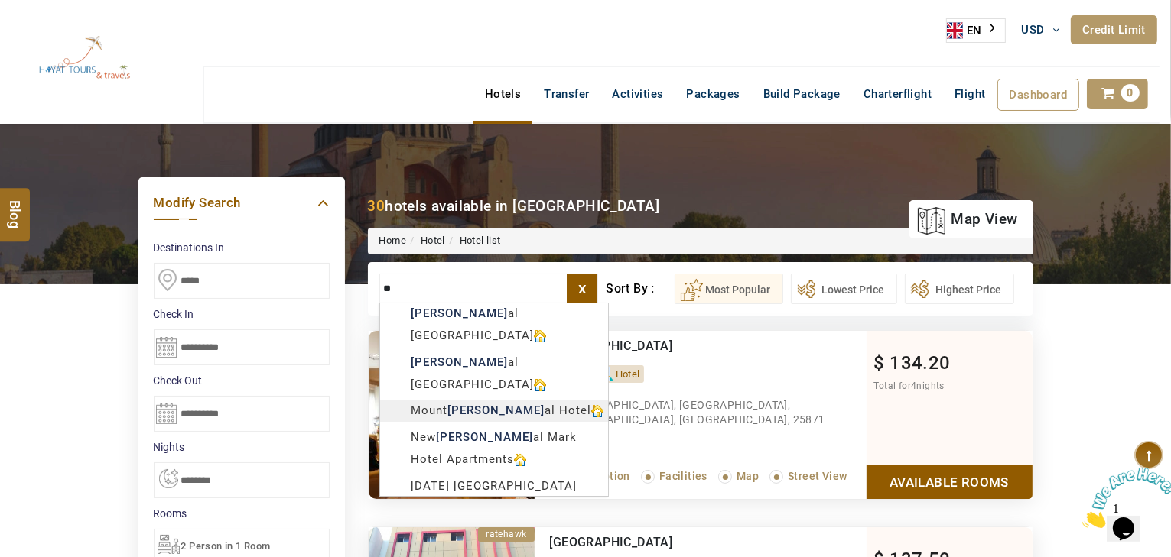
type input "*"
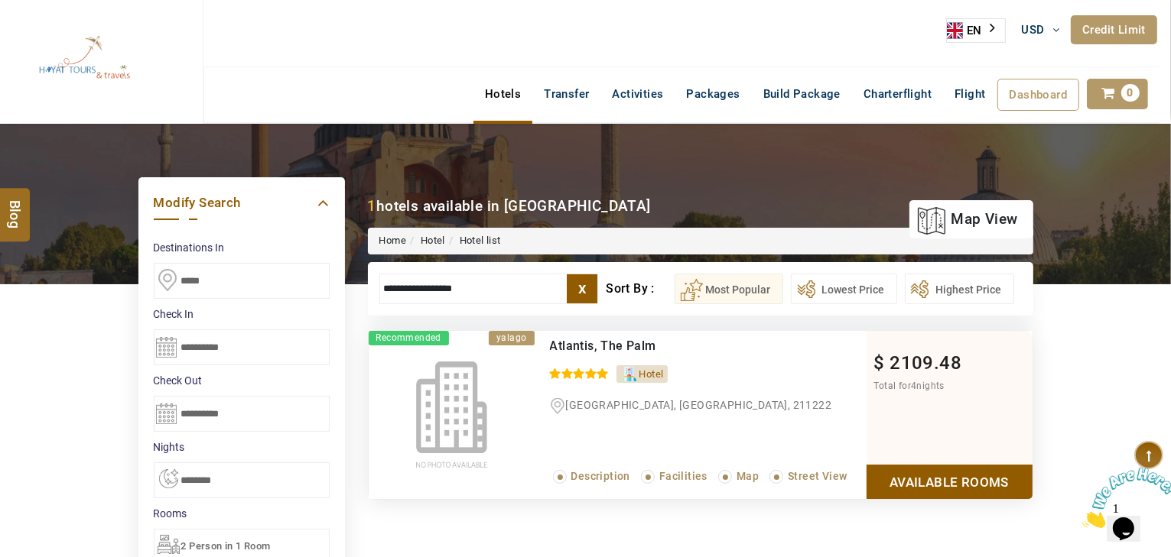
click at [906, 474] on link "Available Rooms" at bounding box center [949, 482] width 166 height 34
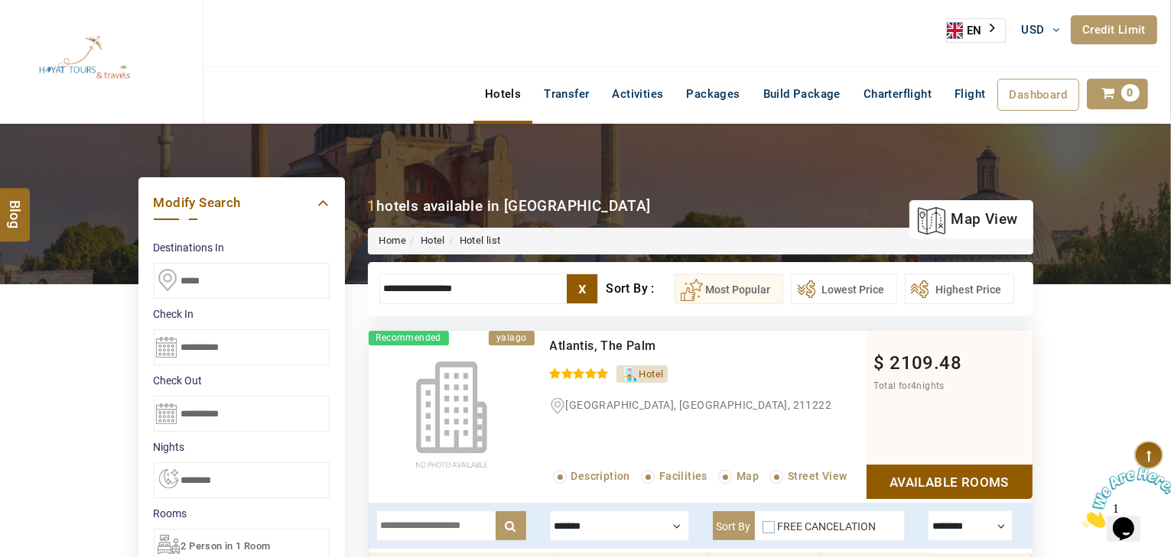
drag, startPoint x: 418, startPoint y: 292, endPoint x: 142, endPoint y: 303, distance: 276.2
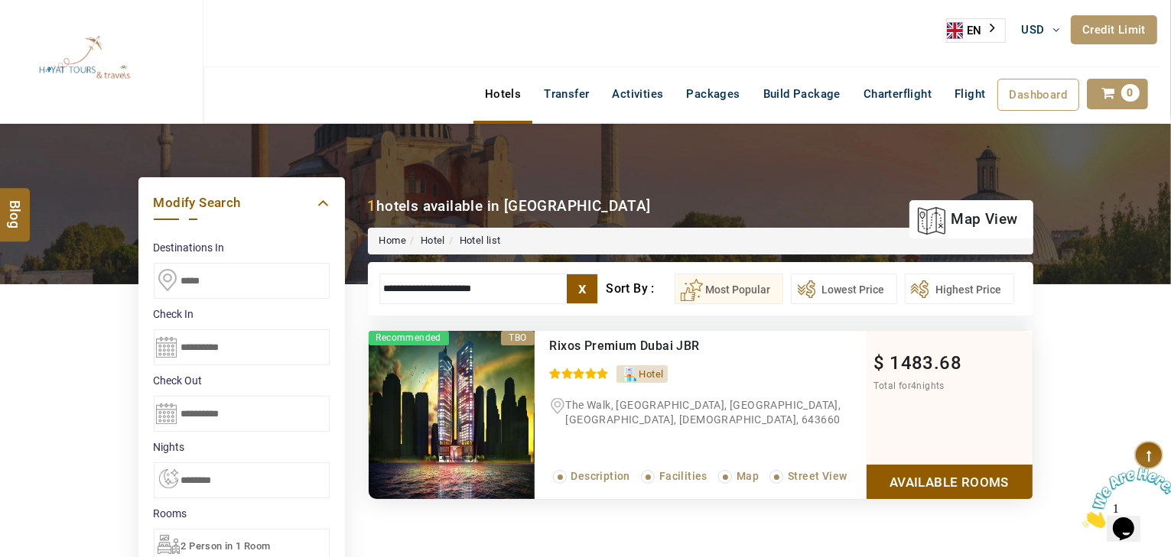
drag, startPoint x: 515, startPoint y: 291, endPoint x: 427, endPoint y: 291, distance: 87.9
click at [427, 291] on input "**********" at bounding box center [488, 289] width 219 height 31
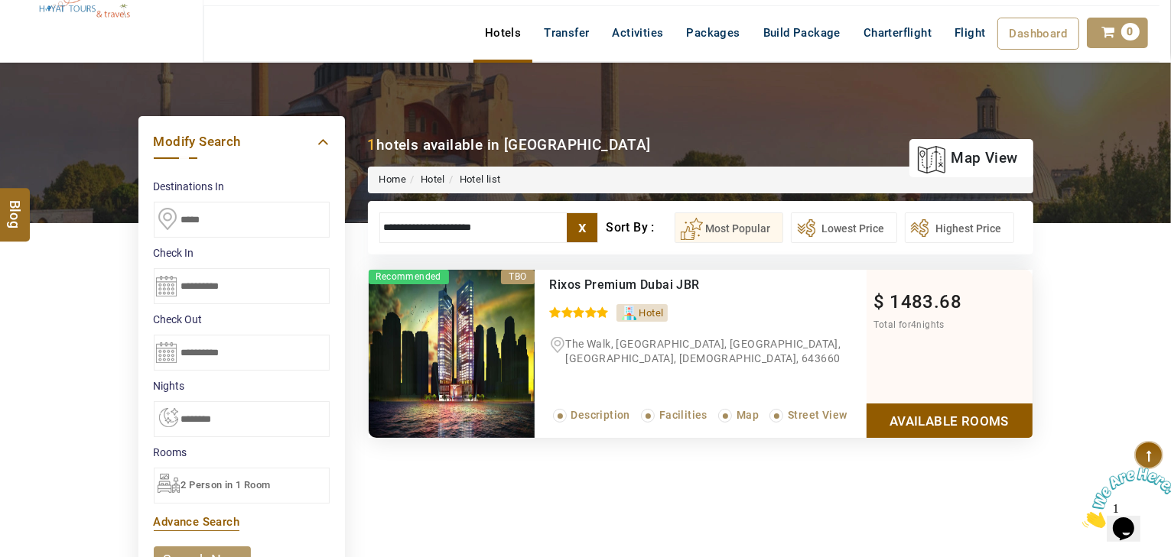
click at [969, 429] on link "Available Rooms" at bounding box center [949, 421] width 166 height 34
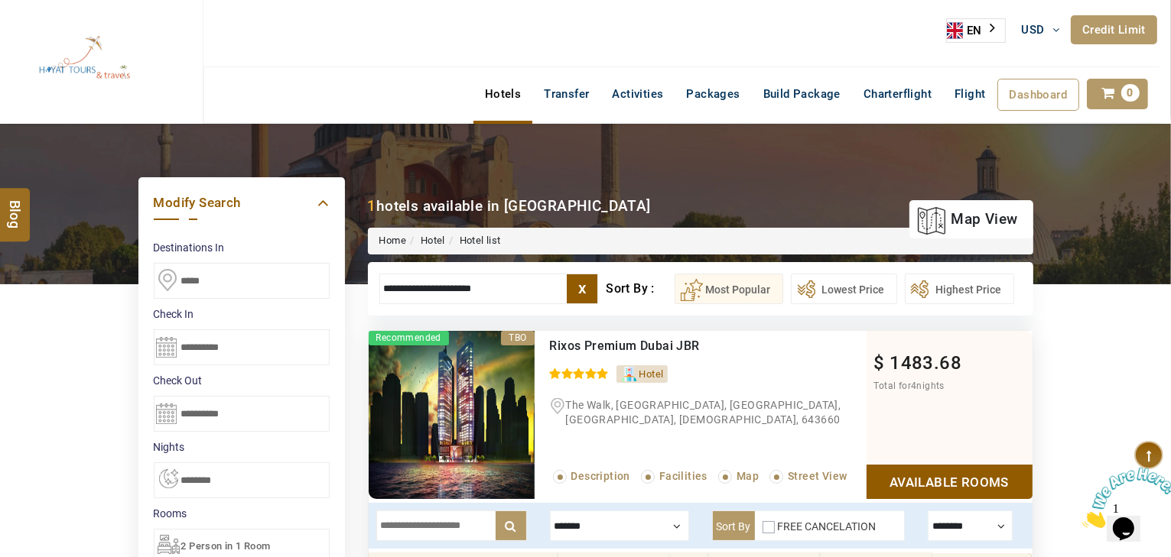
drag, startPoint x: 499, startPoint y: 284, endPoint x: 218, endPoint y: 304, distance: 282.1
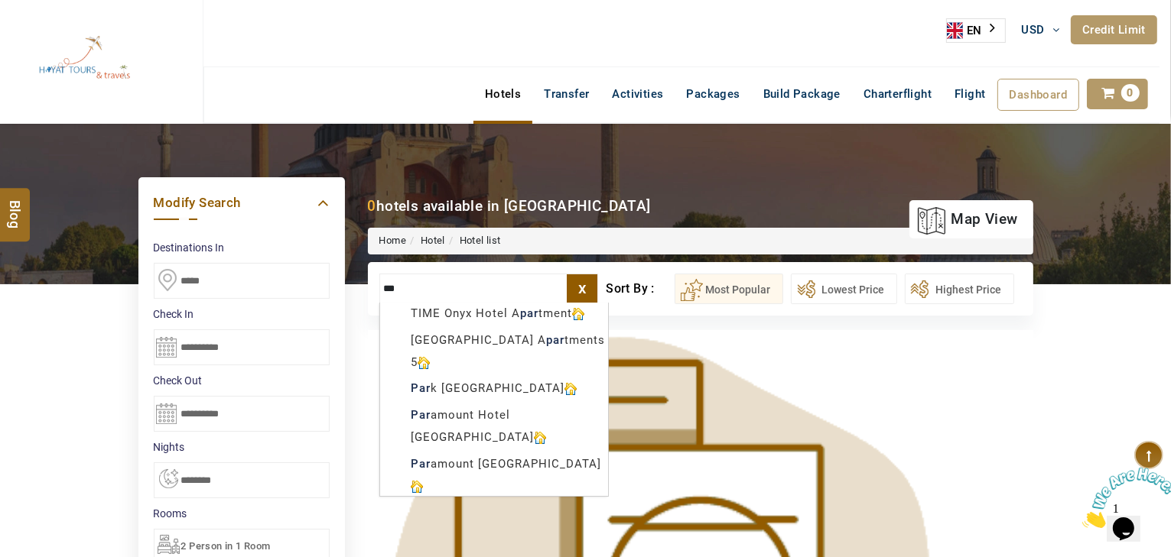
click at [495, 401] on div "TIME [GEOGRAPHIC_DATA] A par tment [GEOGRAPHIC_DATA] A par tments 5 Par k [GEOG…" at bounding box center [493, 400] width 229 height 194
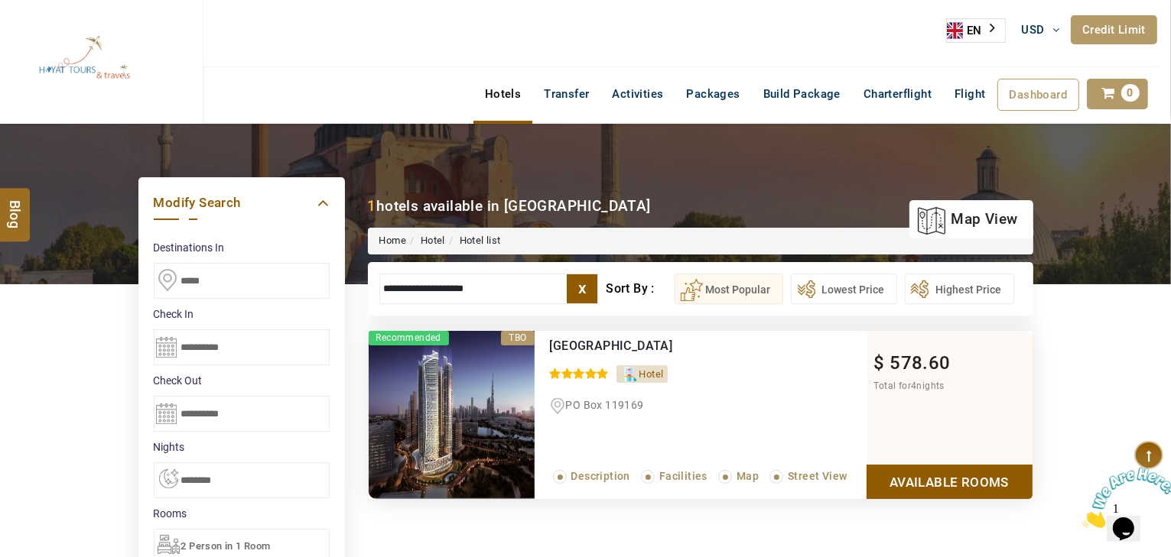
click at [982, 469] on link "Available Rooms" at bounding box center [949, 482] width 166 height 34
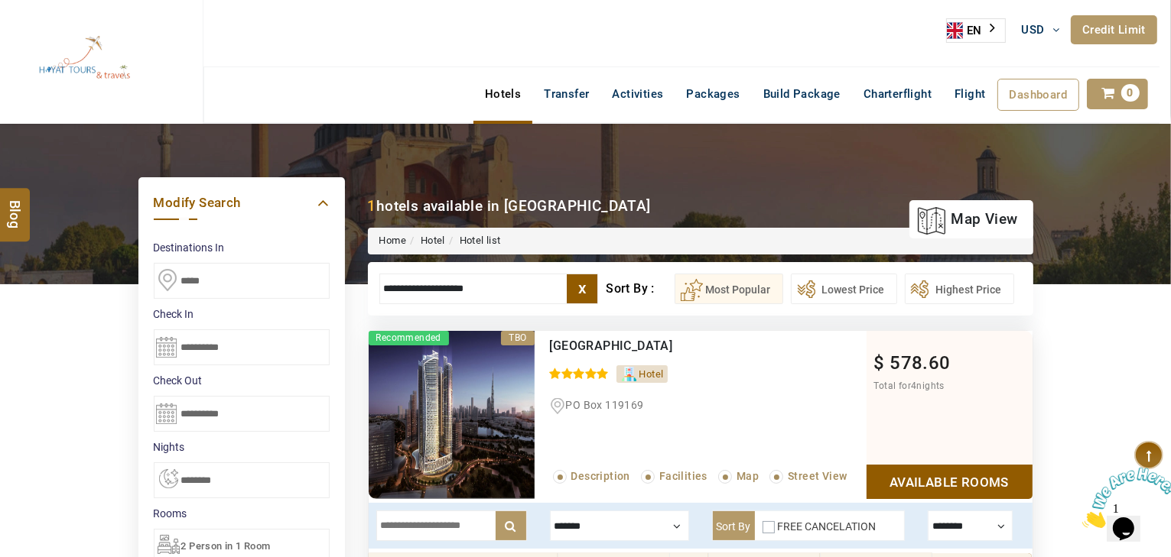
drag, startPoint x: 510, startPoint y: 295, endPoint x: 162, endPoint y: 286, distance: 348.0
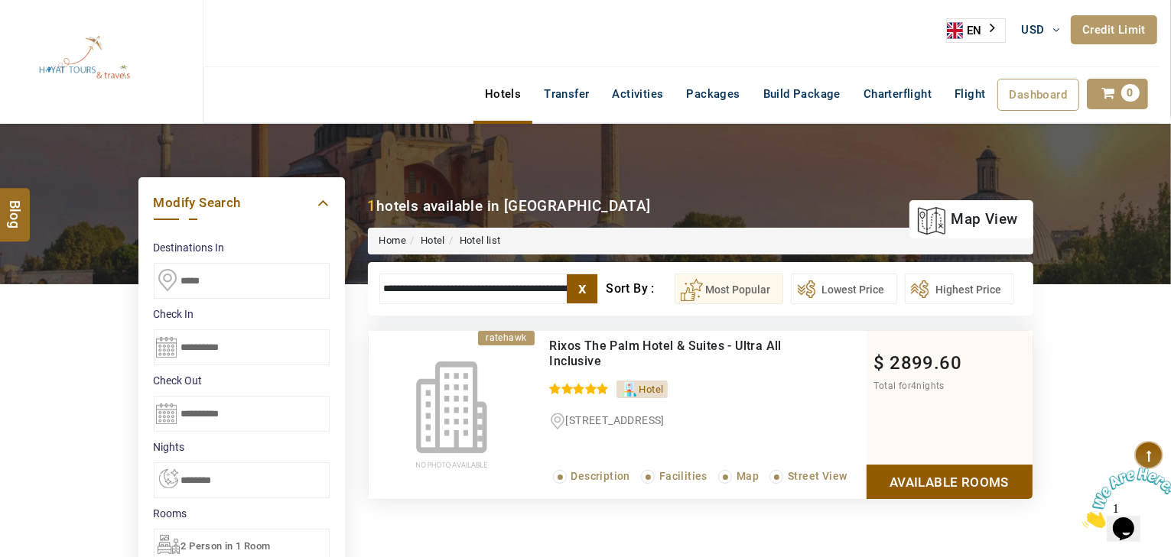
type input "**********"
click at [572, 286] on label "x" at bounding box center [582, 288] width 31 height 29
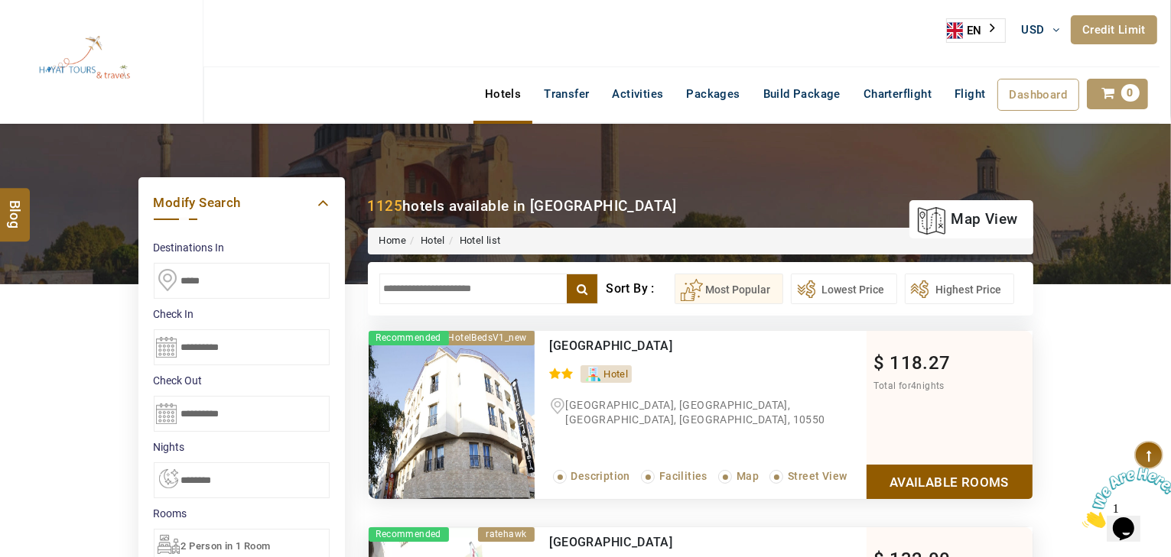
click at [499, 291] on input "text" at bounding box center [488, 289] width 219 height 31
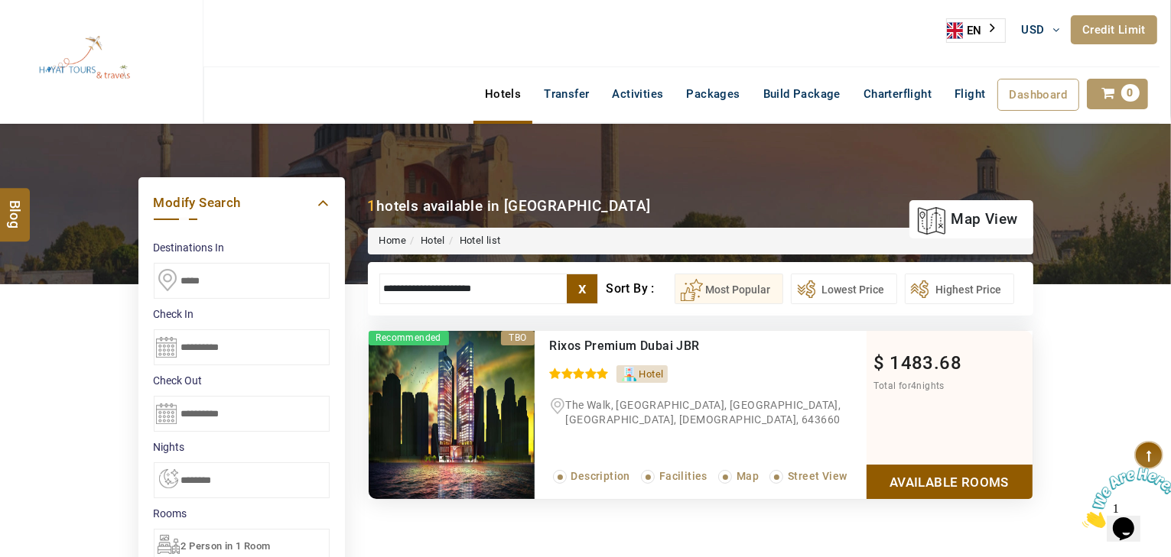
click at [982, 471] on link "Available Rooms" at bounding box center [949, 482] width 166 height 34
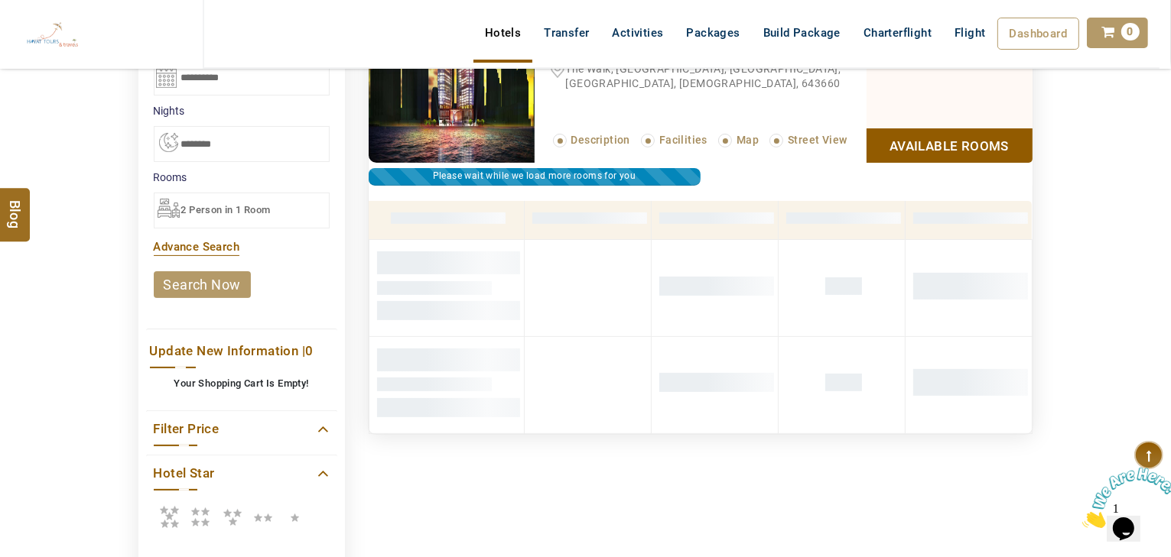
scroll to position [414, 0]
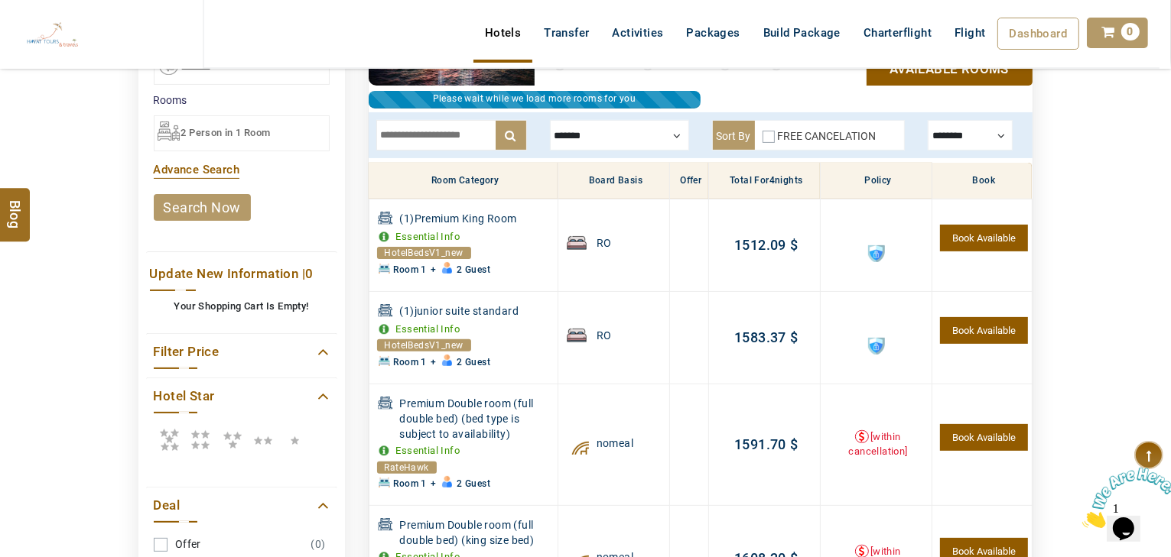
click at [584, 135] on div at bounding box center [619, 135] width 139 height 31
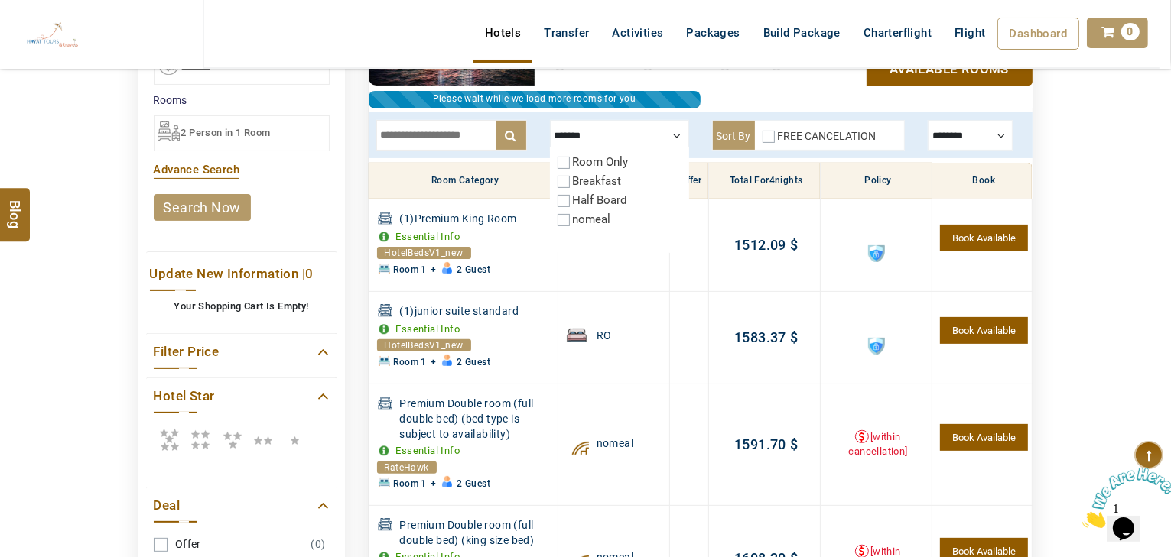
click at [596, 177] on label "Breakfast" at bounding box center [597, 181] width 49 height 14
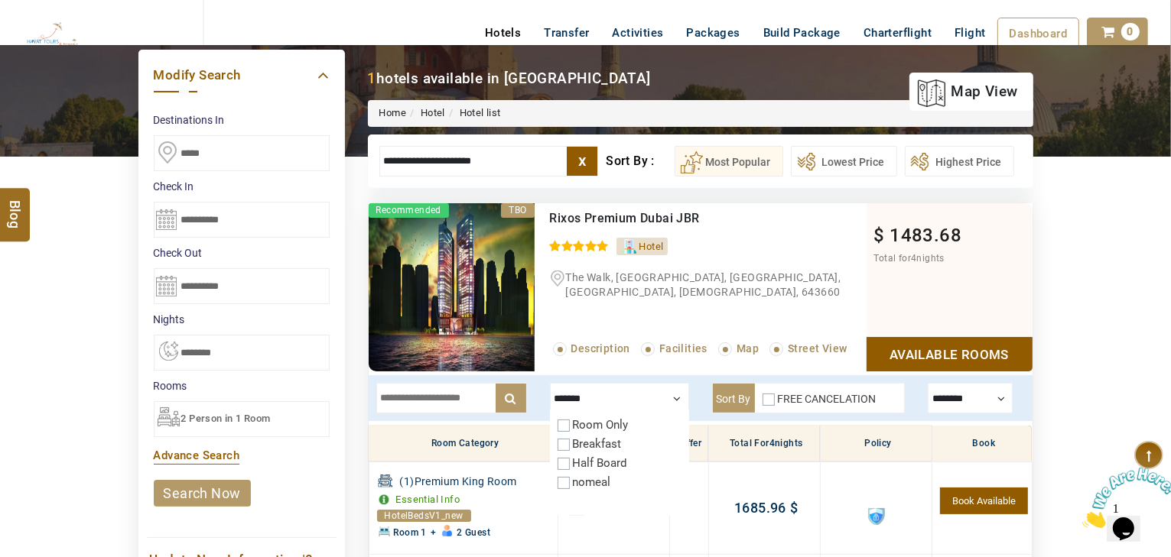
scroll to position [108, 0]
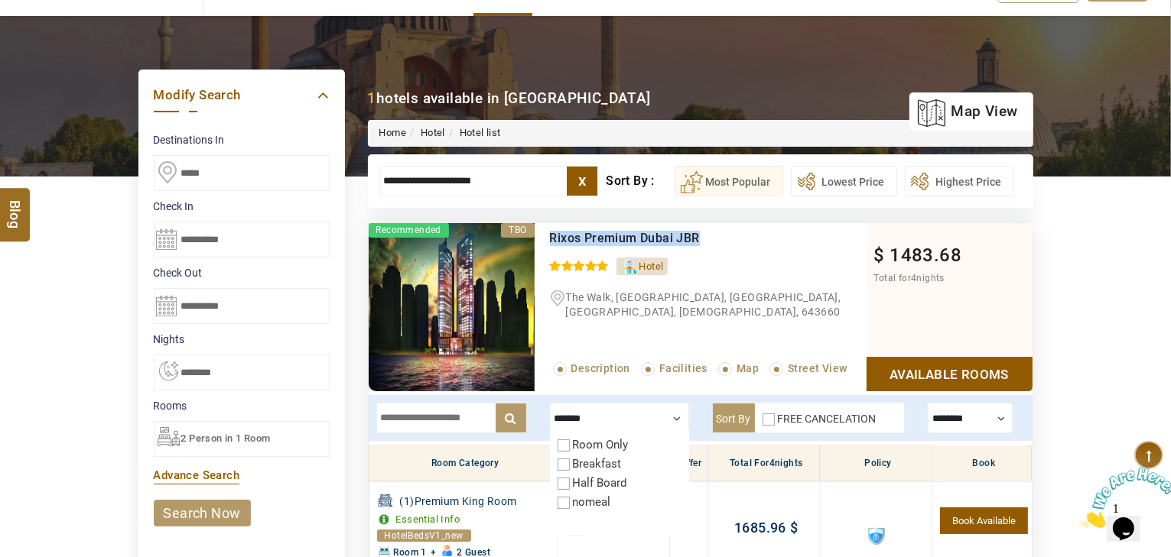
drag, startPoint x: 721, startPoint y: 242, endPoint x: 546, endPoint y: 230, distance: 175.5
click at [544, 230] on div "Rixos Premium Dubai JBR 0 / 5 [GEOGRAPHIC_DATA], [GEOGRAPHIC_DATA], [GEOGRAPHIC…" at bounding box center [700, 307] width 332 height 168
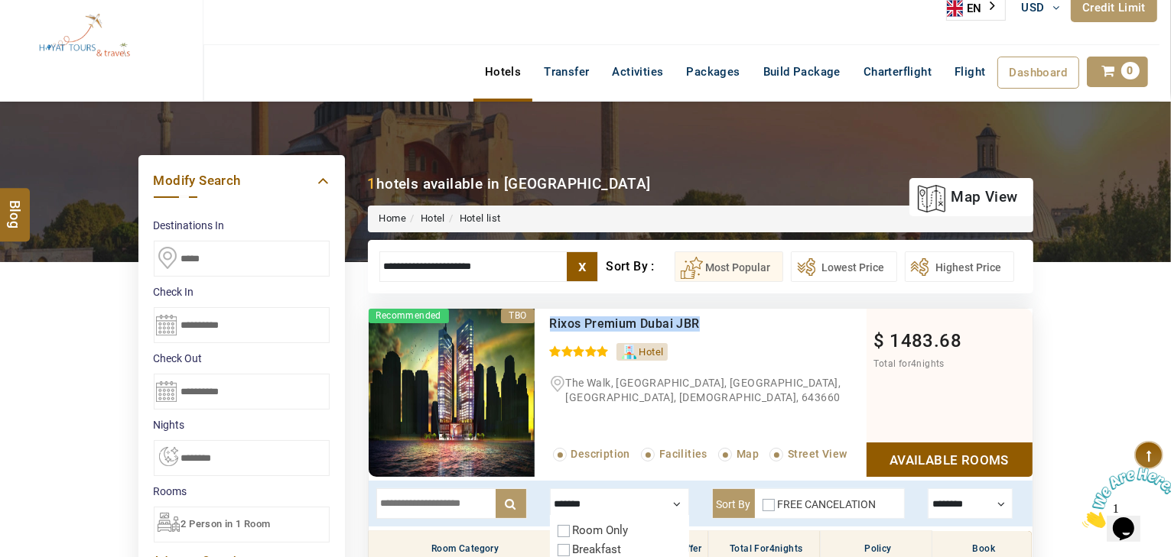
scroll to position [0, 0]
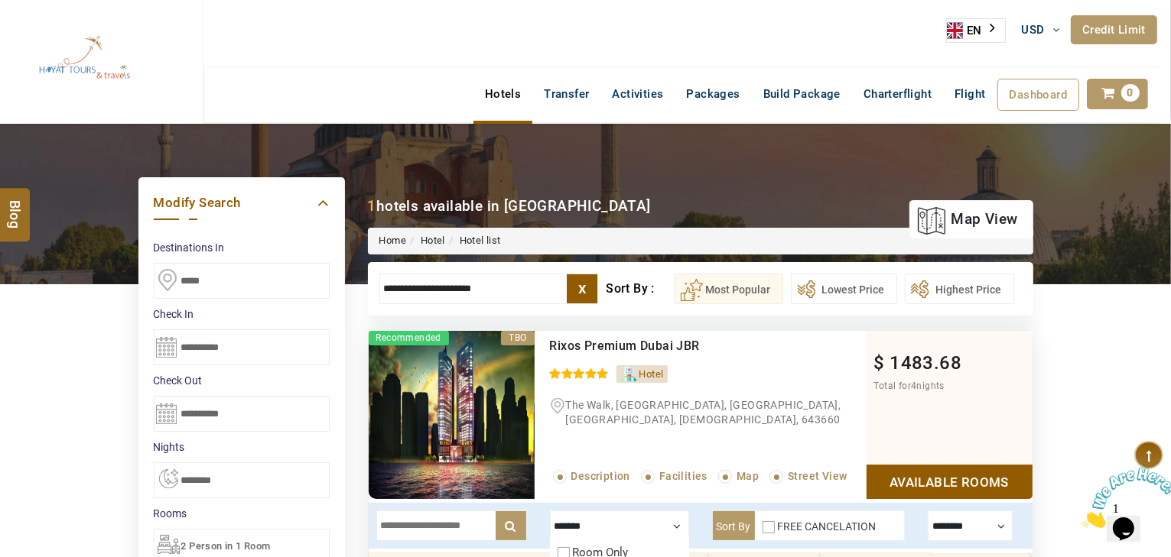
drag, startPoint x: 477, startPoint y: 297, endPoint x: 271, endPoint y: 319, distance: 206.9
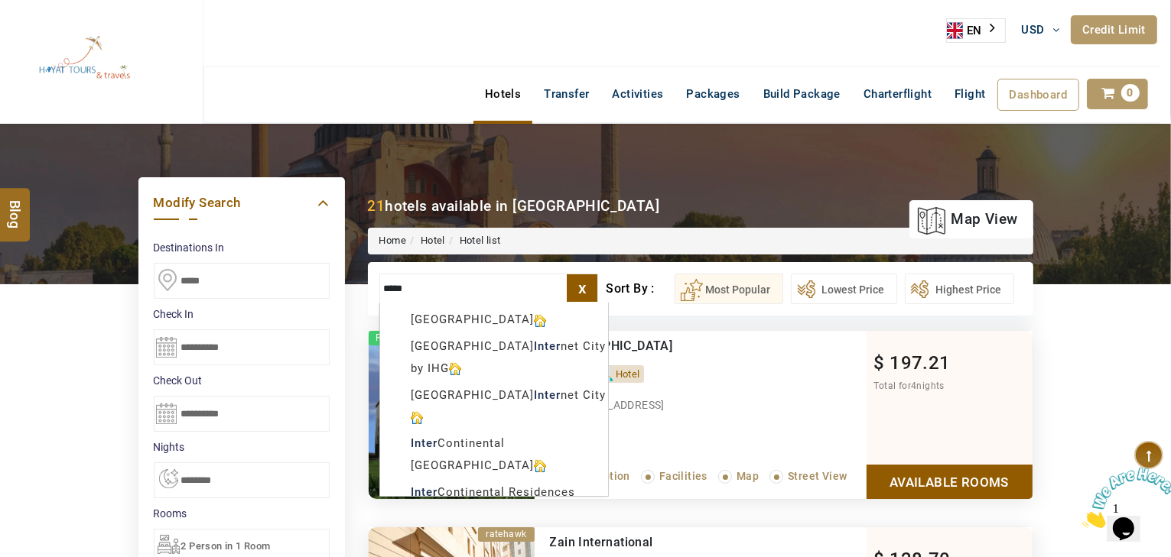
scroll to position [612, 0]
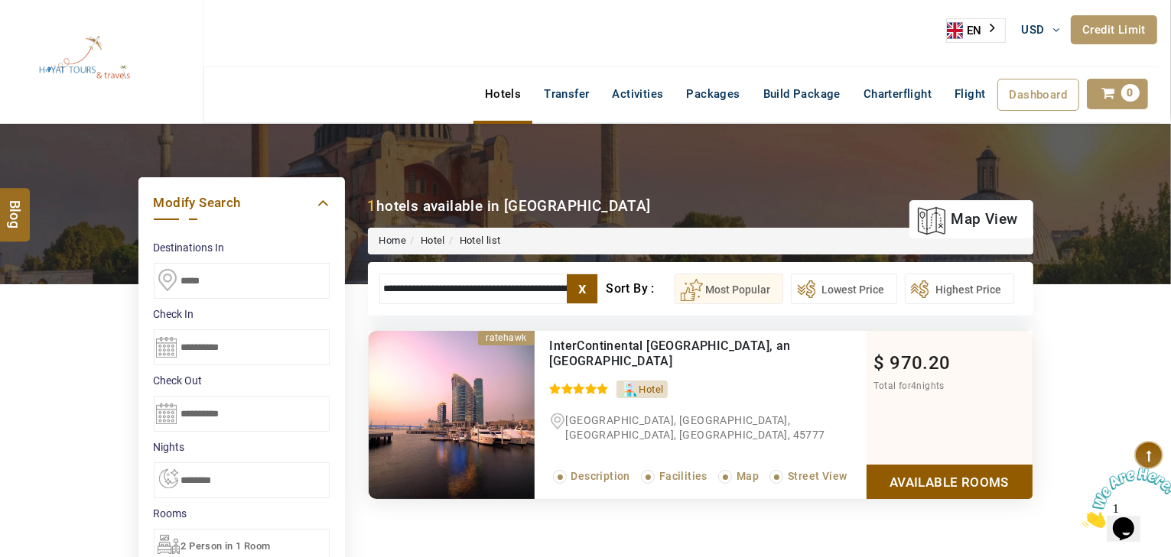
click at [897, 482] on link "Available Rooms" at bounding box center [949, 482] width 166 height 34
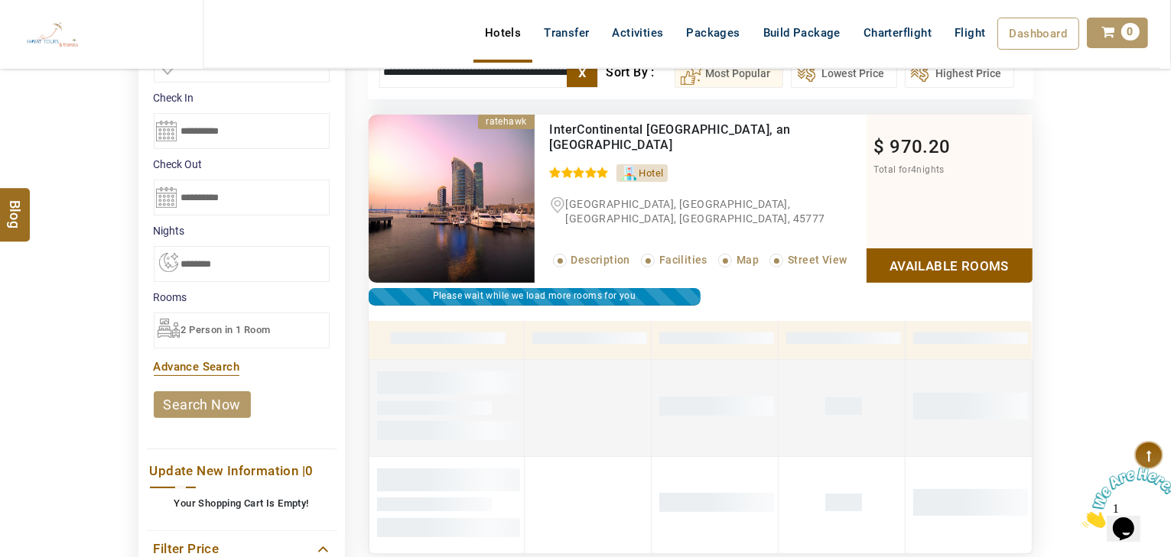
scroll to position [230, 0]
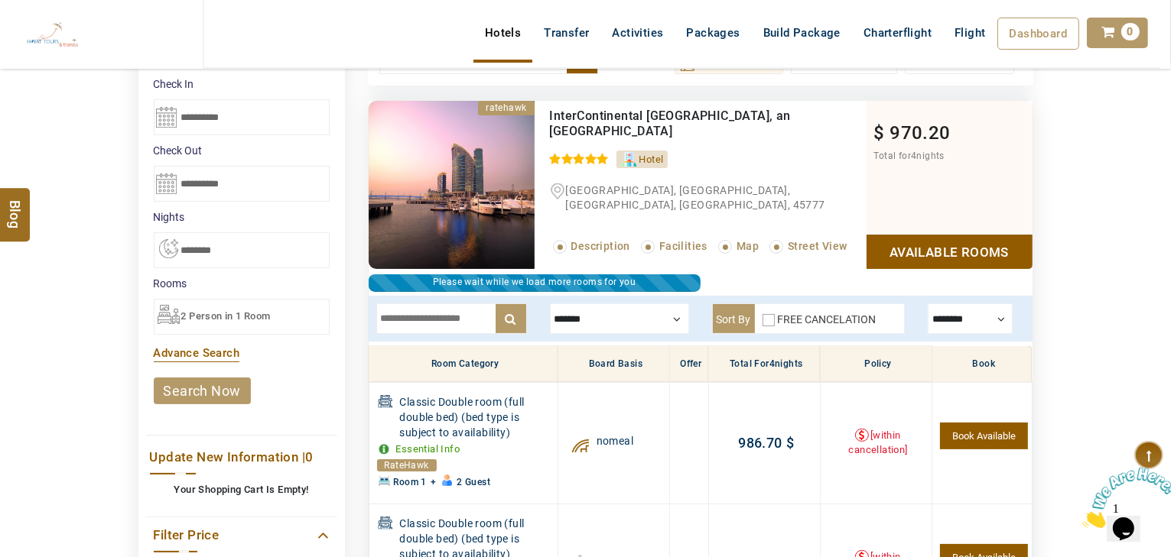
click at [636, 327] on div at bounding box center [619, 319] width 139 height 31
click at [630, 323] on div at bounding box center [619, 319] width 139 height 31
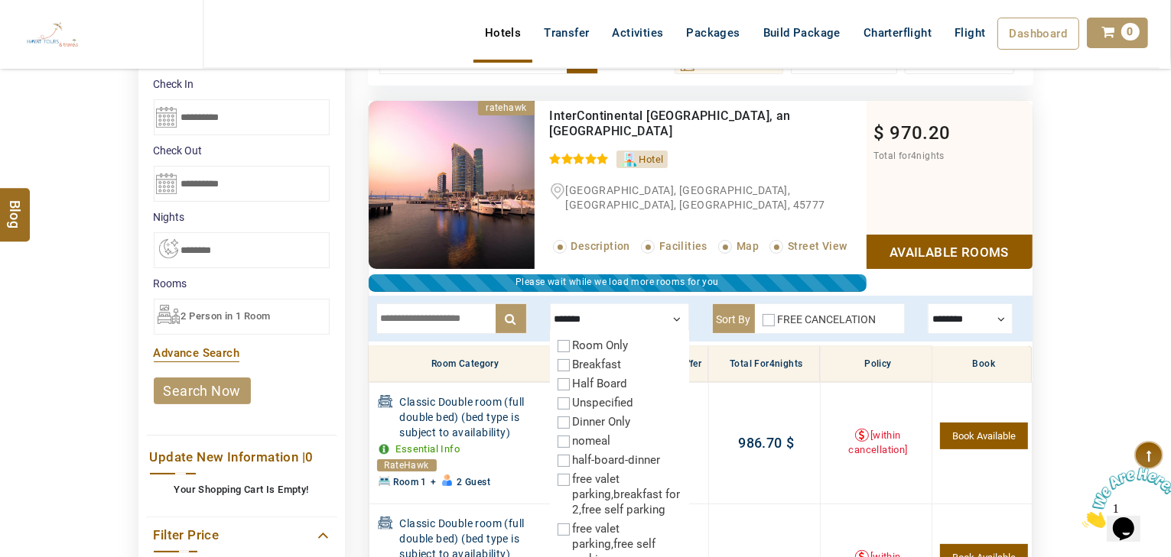
click at [590, 373] on div "Room Only Breakfast Half Board Unspecified Dinner Only nomeal half-board-dinner…" at bounding box center [619, 456] width 139 height 252
click at [592, 378] on label "Half Board" at bounding box center [600, 384] width 55 height 14
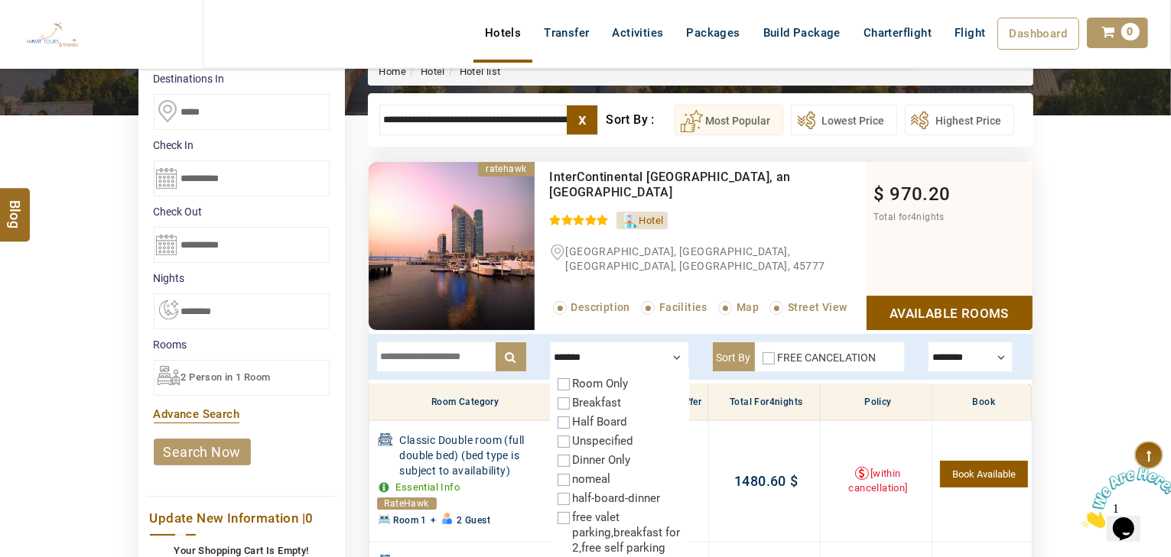
scroll to position [0, 8]
drag, startPoint x: 484, startPoint y: 119, endPoint x: 775, endPoint y: 119, distance: 291.3
click at [775, 119] on ul "**********" at bounding box center [700, 120] width 642 height 31
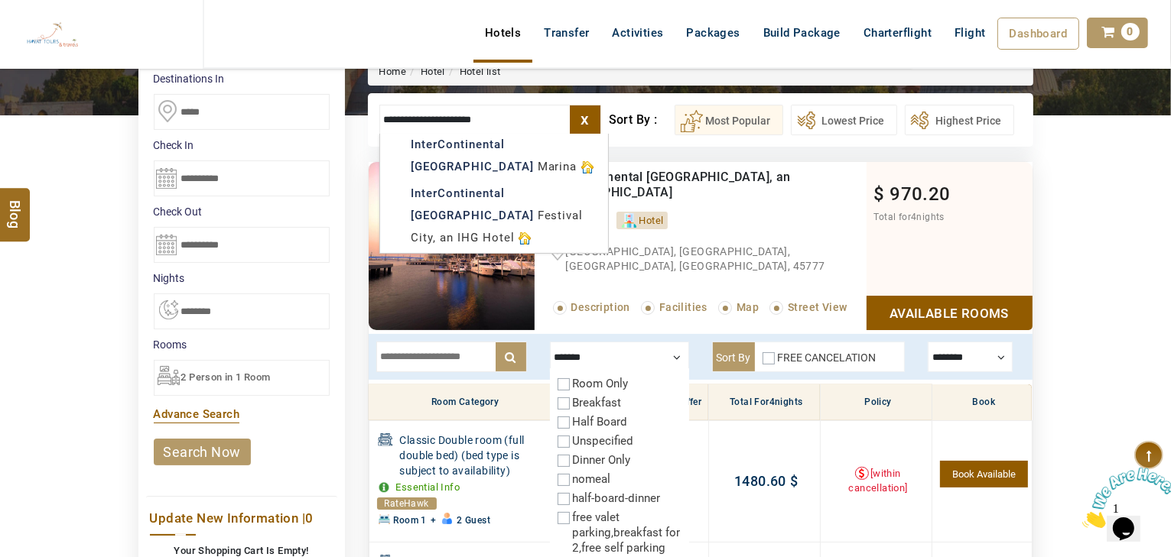
scroll to position [0, 0]
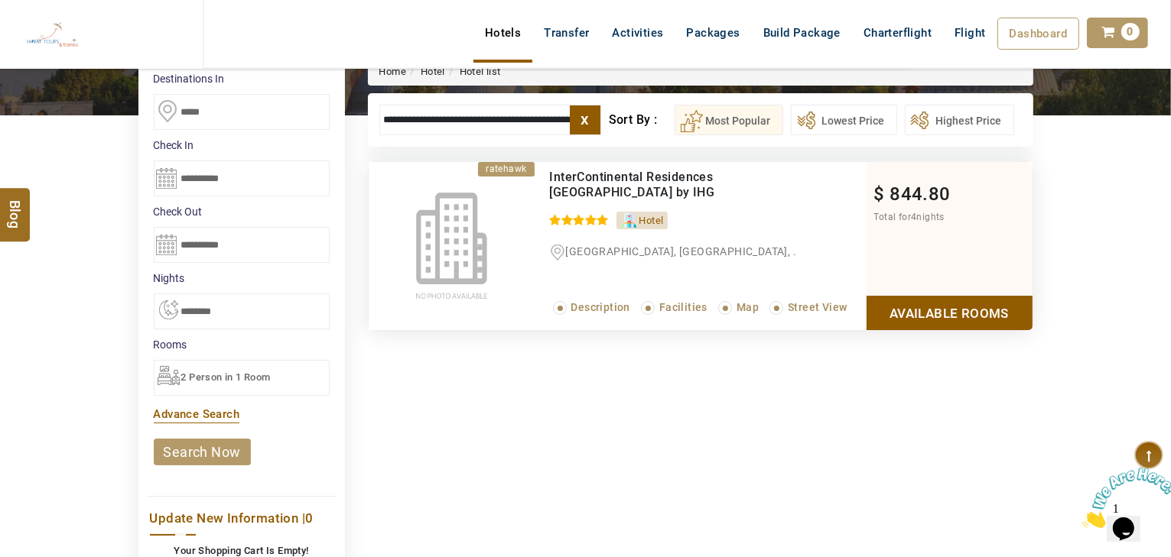
click at [921, 307] on link "Available Rooms" at bounding box center [949, 313] width 166 height 34
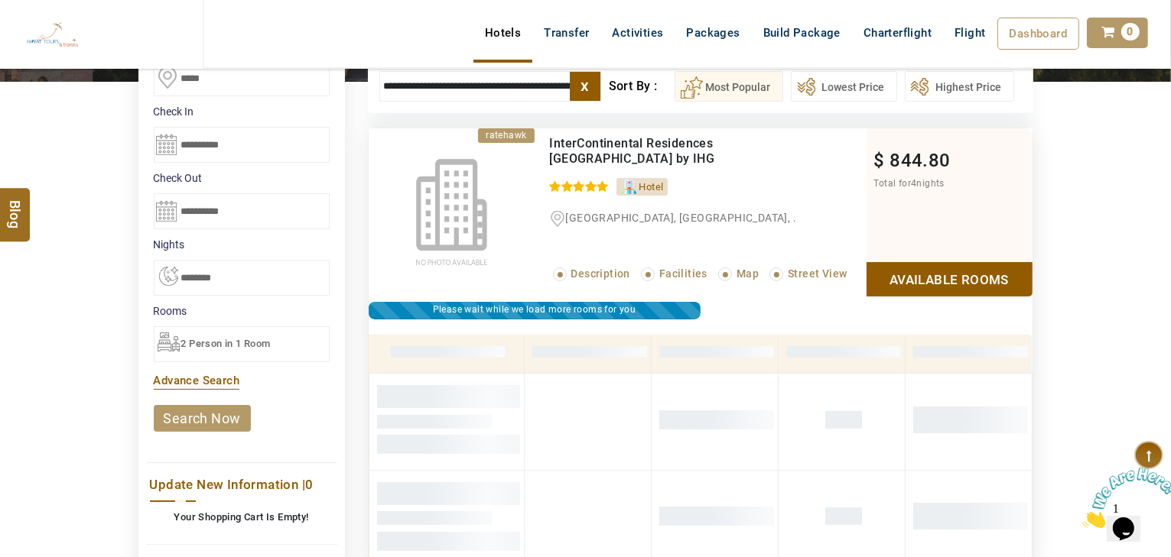
scroll to position [108, 0]
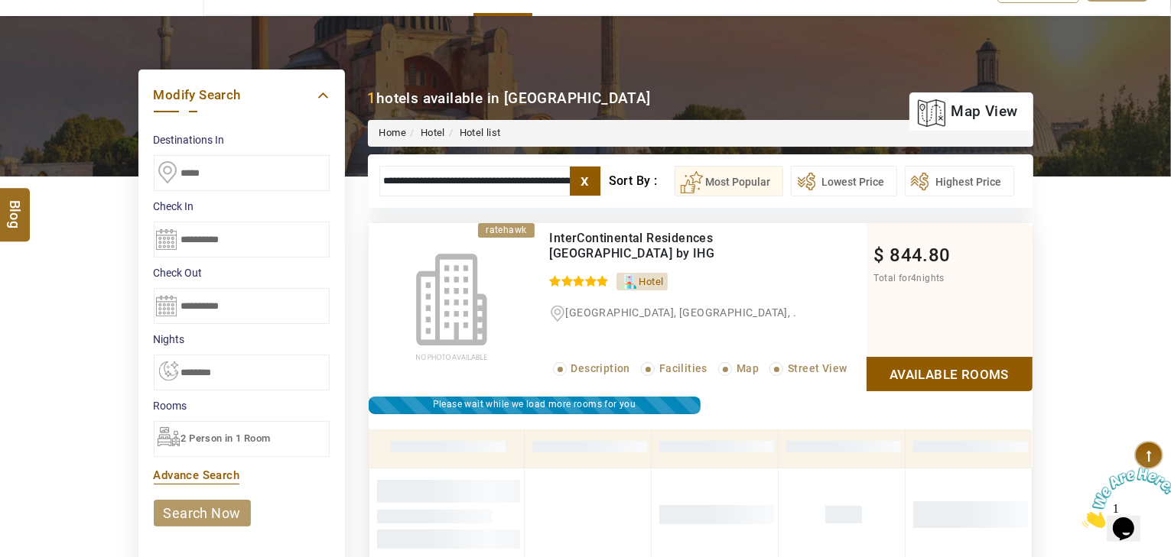
click at [457, 177] on input "**********" at bounding box center [490, 181] width 222 height 31
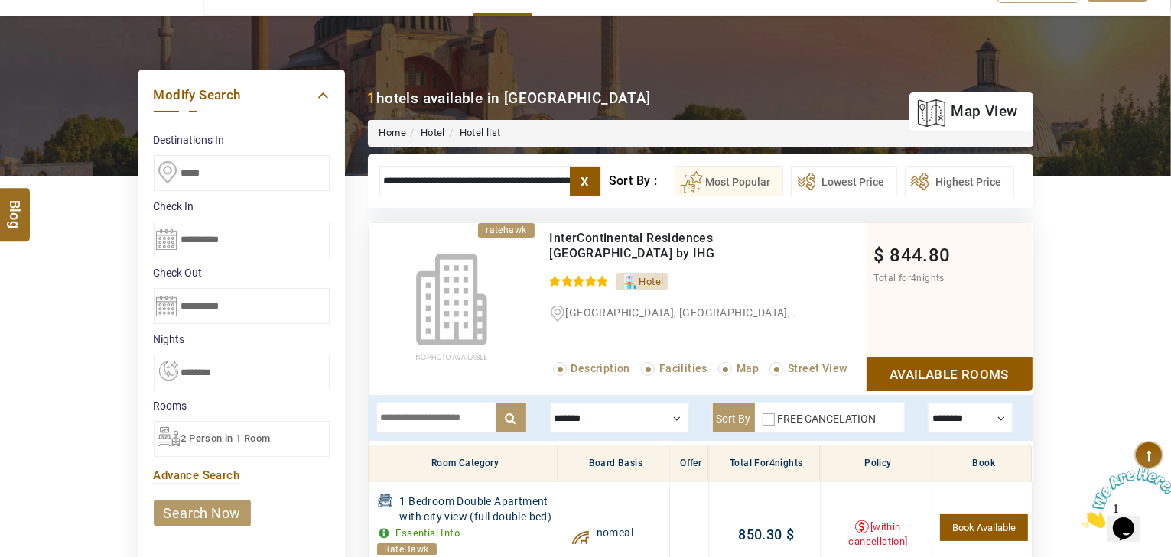
click at [597, 427] on div at bounding box center [619, 418] width 139 height 31
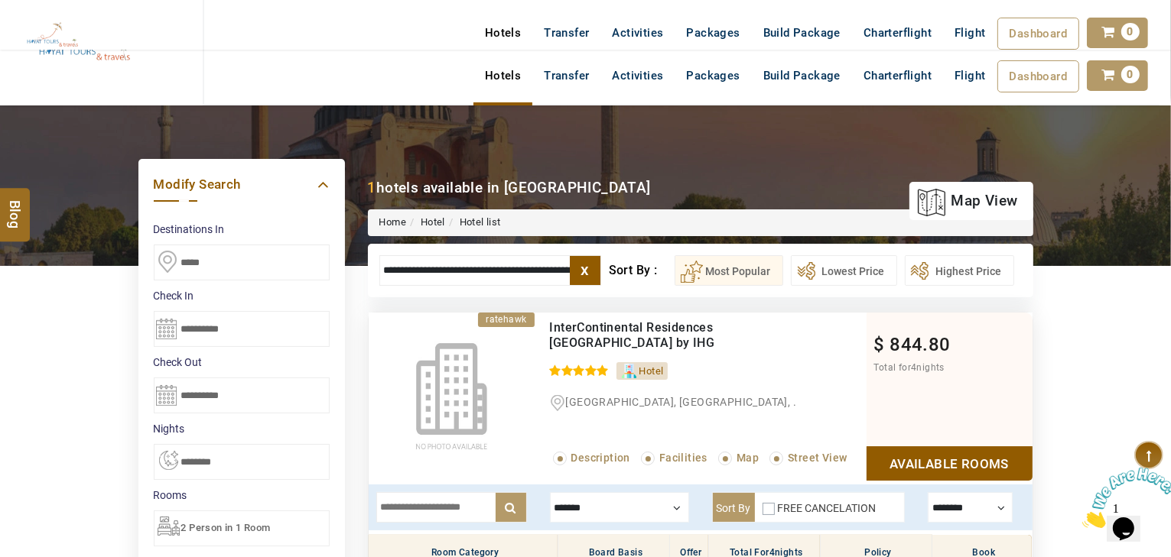
scroll to position [0, 0]
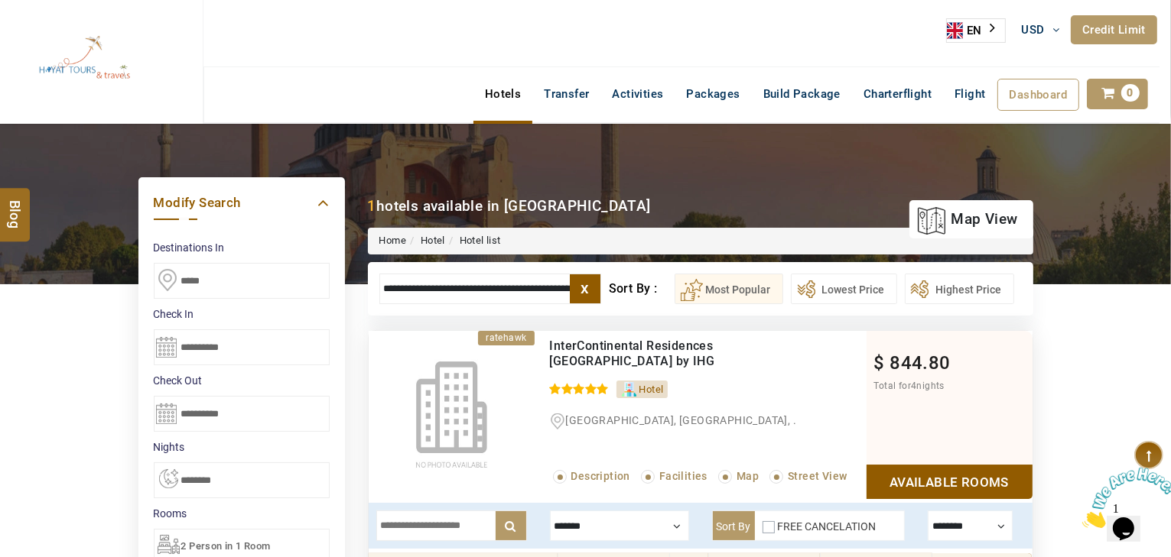
drag, startPoint x: 453, startPoint y: 280, endPoint x: 567, endPoint y: 281, distance: 114.7
click at [567, 281] on input "**********" at bounding box center [490, 289] width 222 height 31
click at [459, 287] on input "**********" at bounding box center [490, 289] width 222 height 31
click at [457, 288] on input "**********" at bounding box center [490, 289] width 222 height 31
click at [456, 290] on input "**********" at bounding box center [490, 289] width 222 height 31
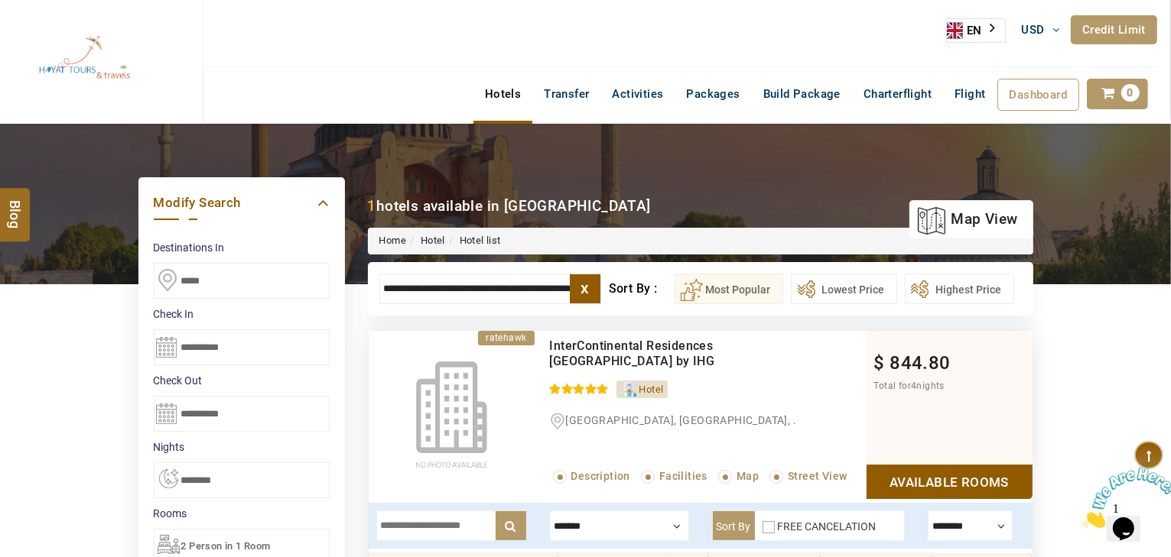
scroll to position [0, 39]
drag, startPoint x: 455, startPoint y: 287, endPoint x: 619, endPoint y: 303, distance: 164.4
click at [619, 303] on ul "**********" at bounding box center [700, 289] width 642 height 31
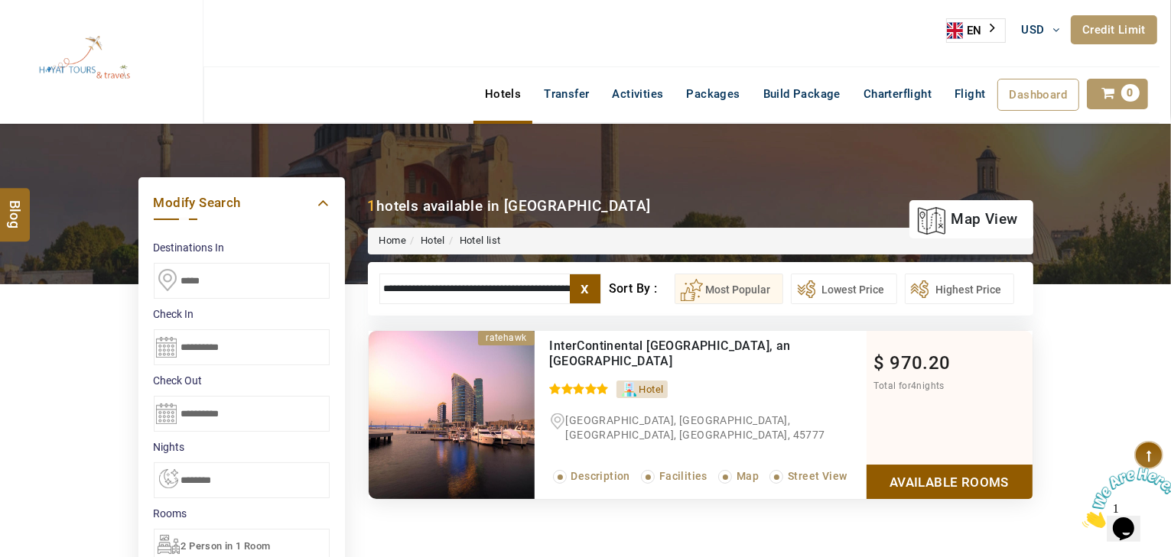
type input "**********"
click at [1015, 480] on link "Available Rooms" at bounding box center [949, 482] width 166 height 34
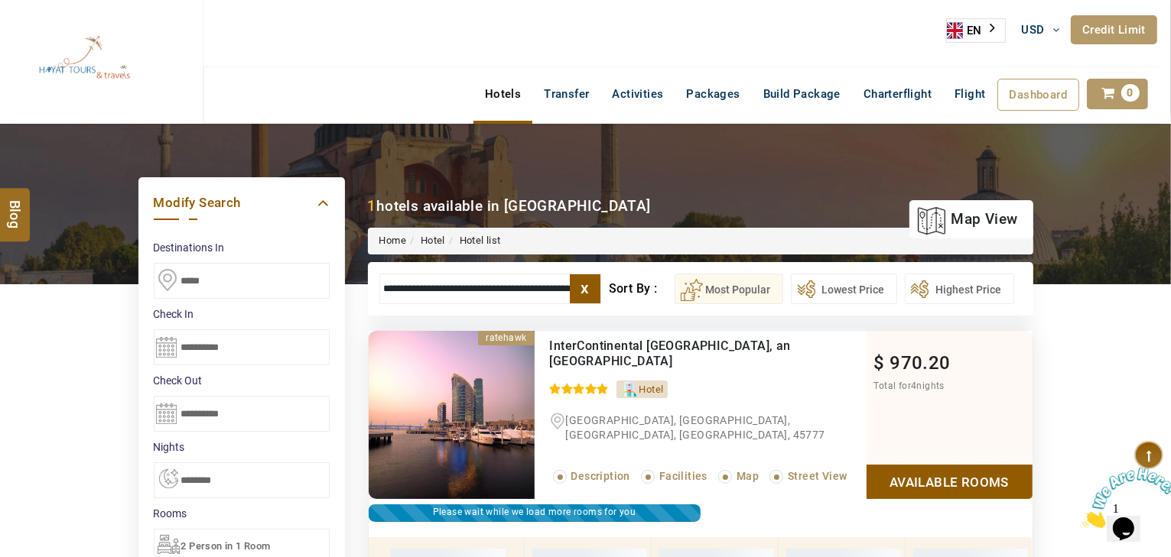
scroll to position [291, 0]
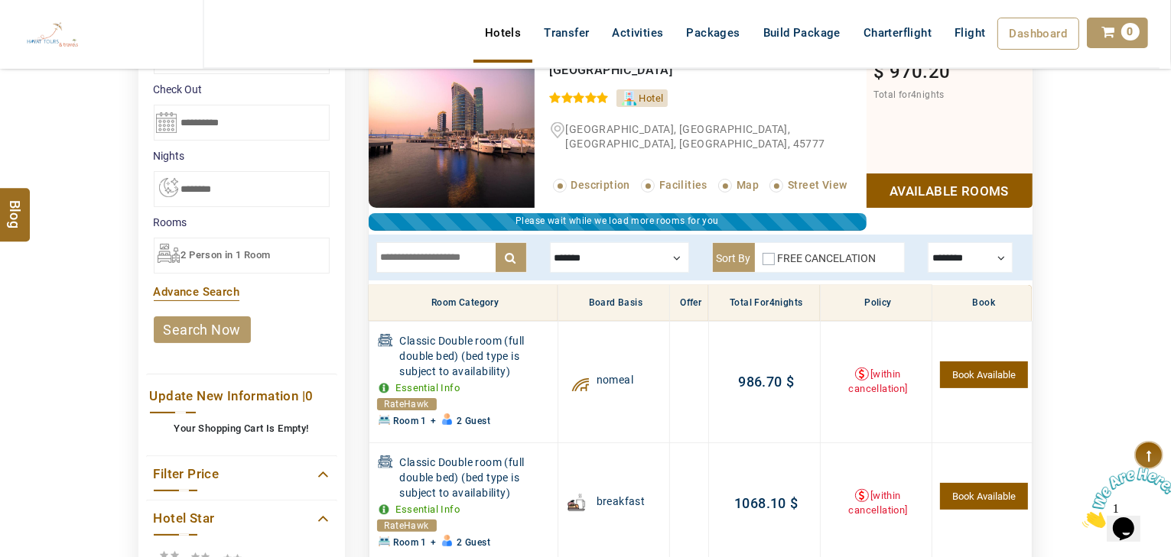
click at [638, 260] on div at bounding box center [619, 257] width 139 height 31
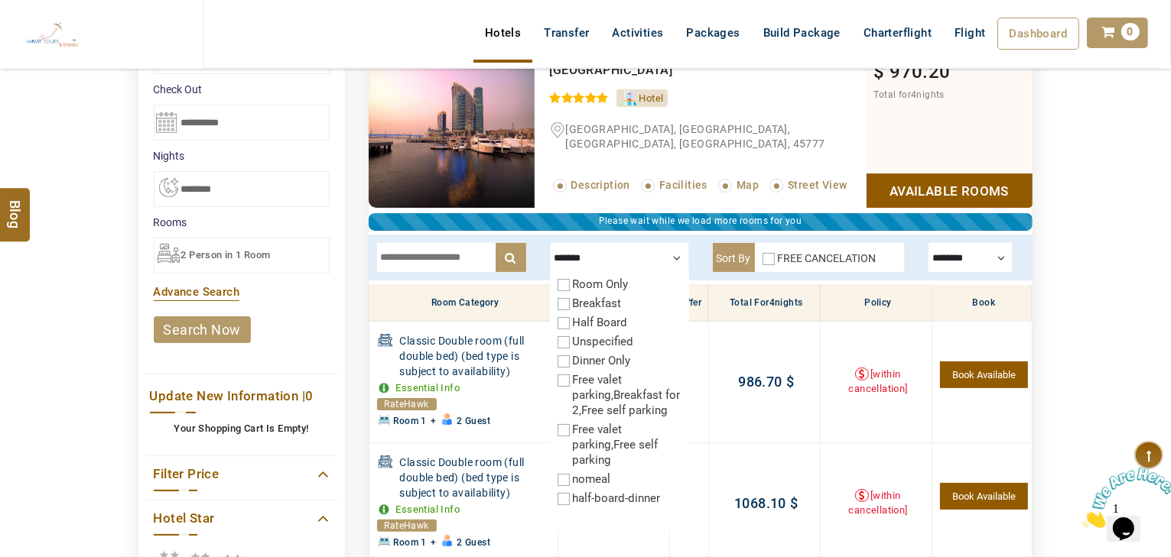
click at [597, 321] on label "Half Board" at bounding box center [600, 323] width 55 height 14
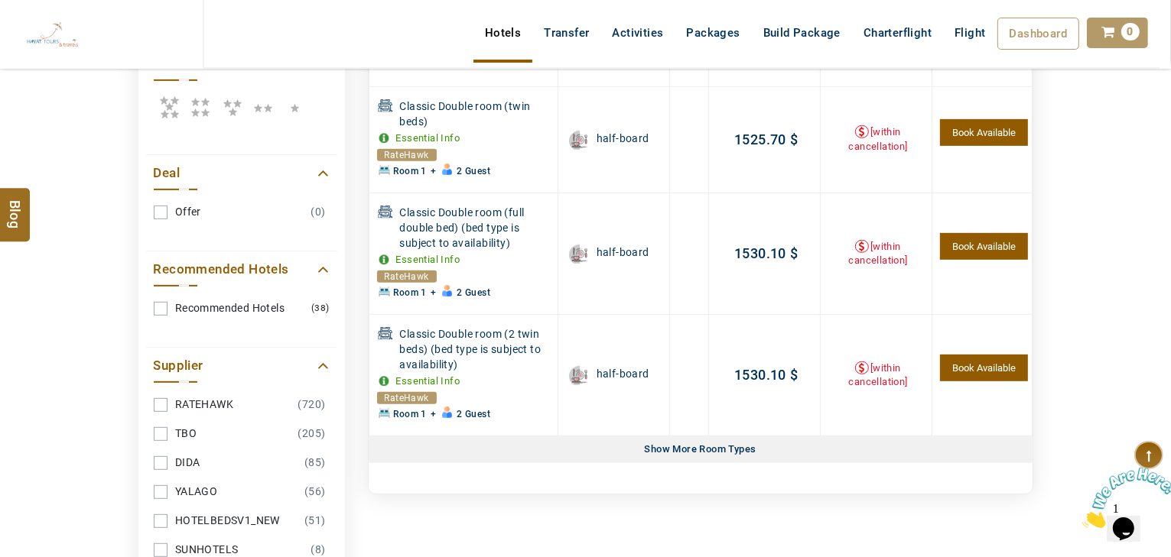
scroll to position [964, 0]
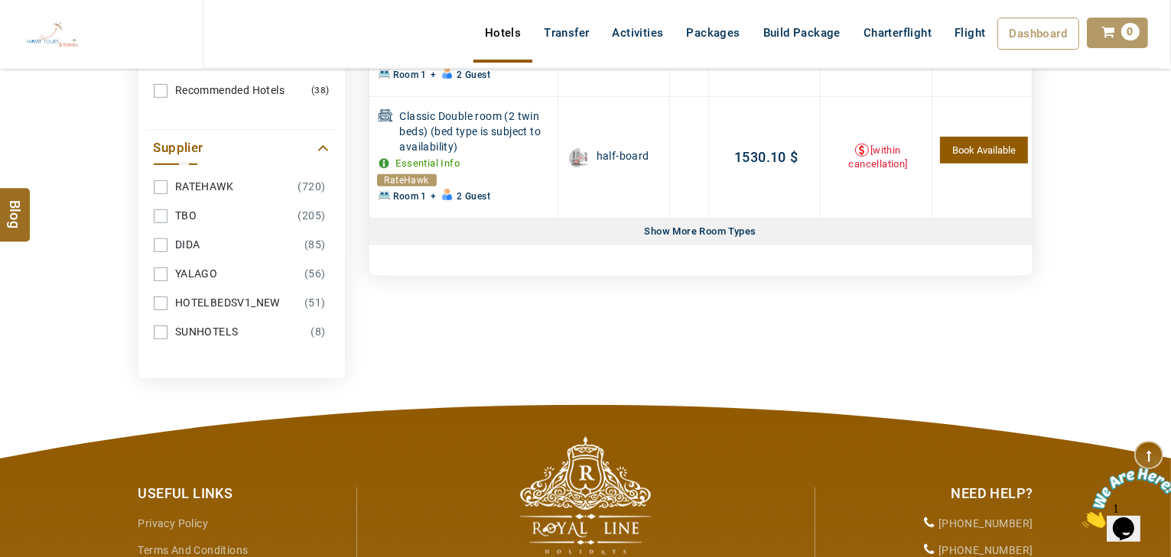
click at [707, 219] on div "Show More Room Types" at bounding box center [700, 232] width 124 height 27
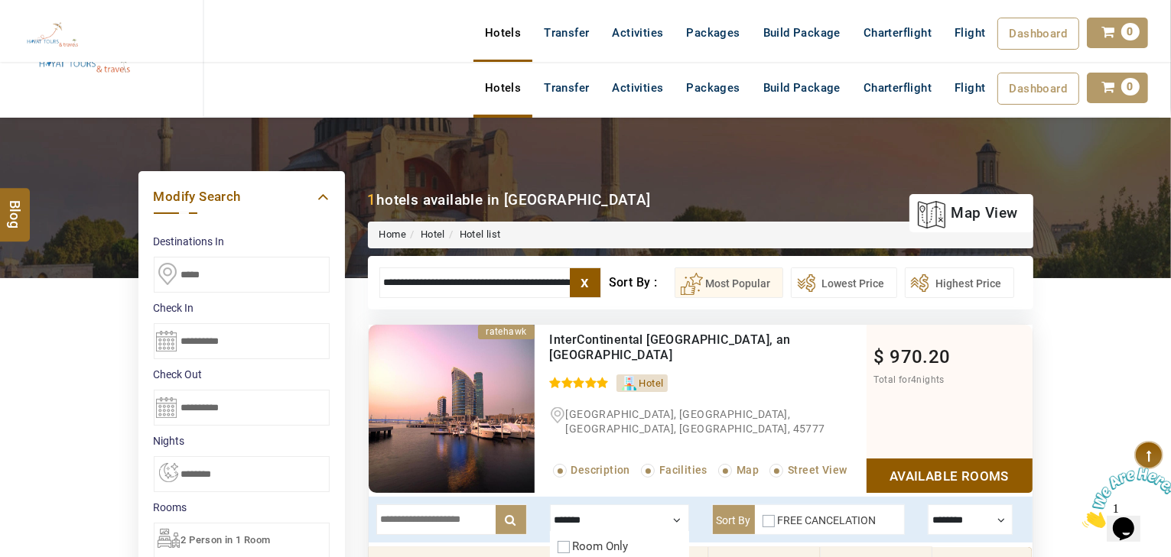
scroll to position [0, 0]
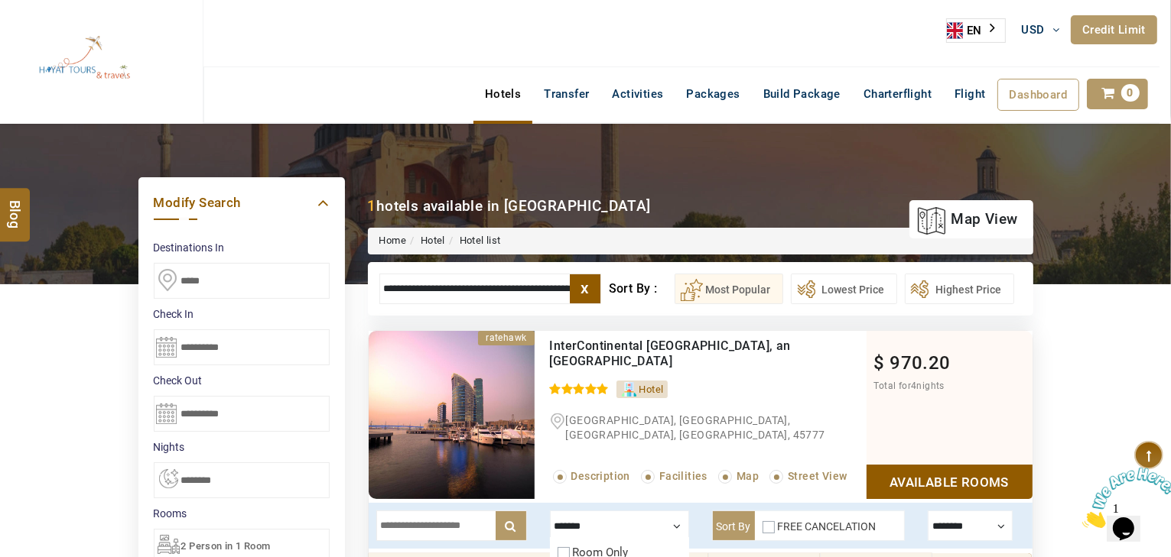
drag, startPoint x: 492, startPoint y: 284, endPoint x: 525, endPoint y: 291, distance: 33.8
click at [492, 284] on input "**********" at bounding box center [490, 289] width 222 height 31
click at [578, 287] on label "x" at bounding box center [585, 288] width 31 height 29
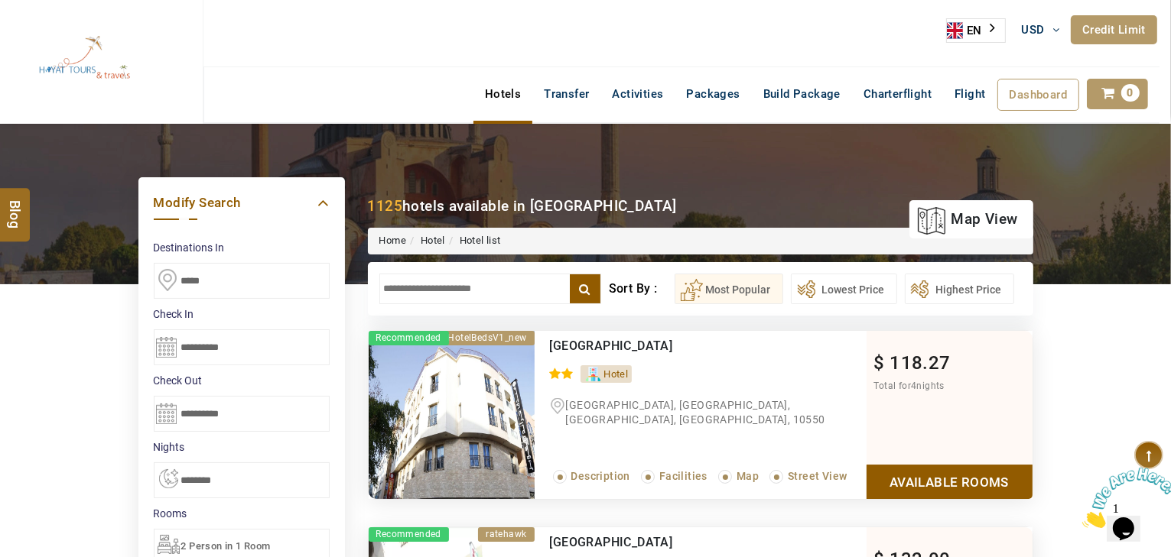
click at [467, 281] on input "text" at bounding box center [490, 289] width 222 height 31
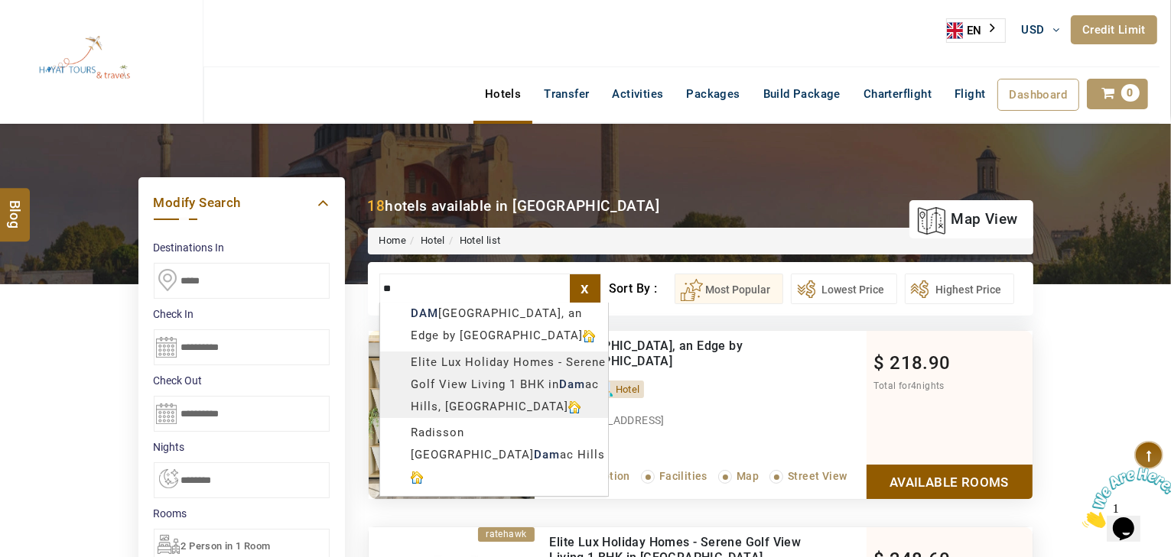
type input "*"
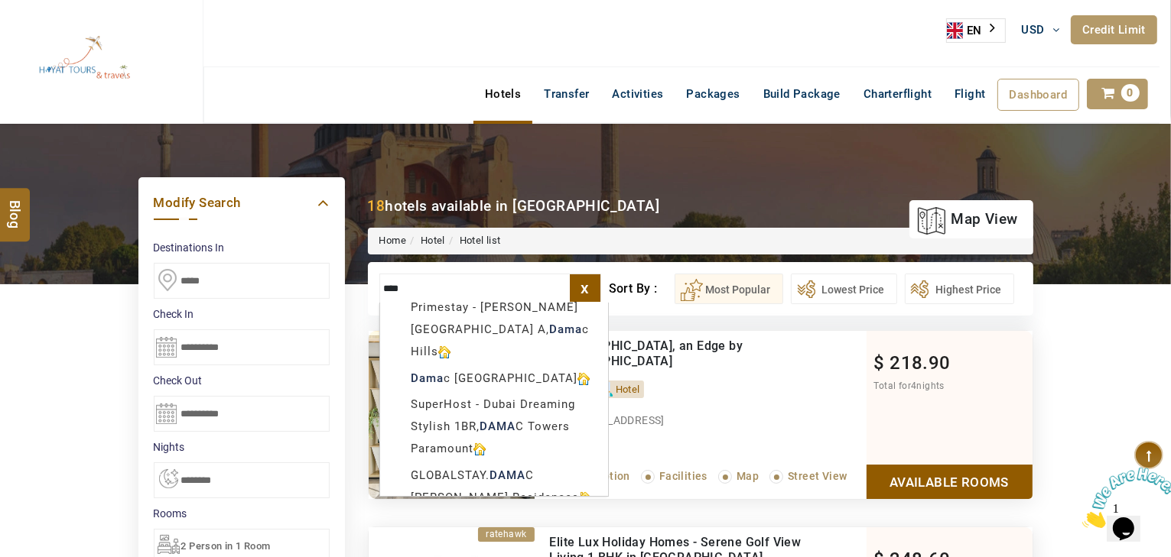
scroll to position [245, 0]
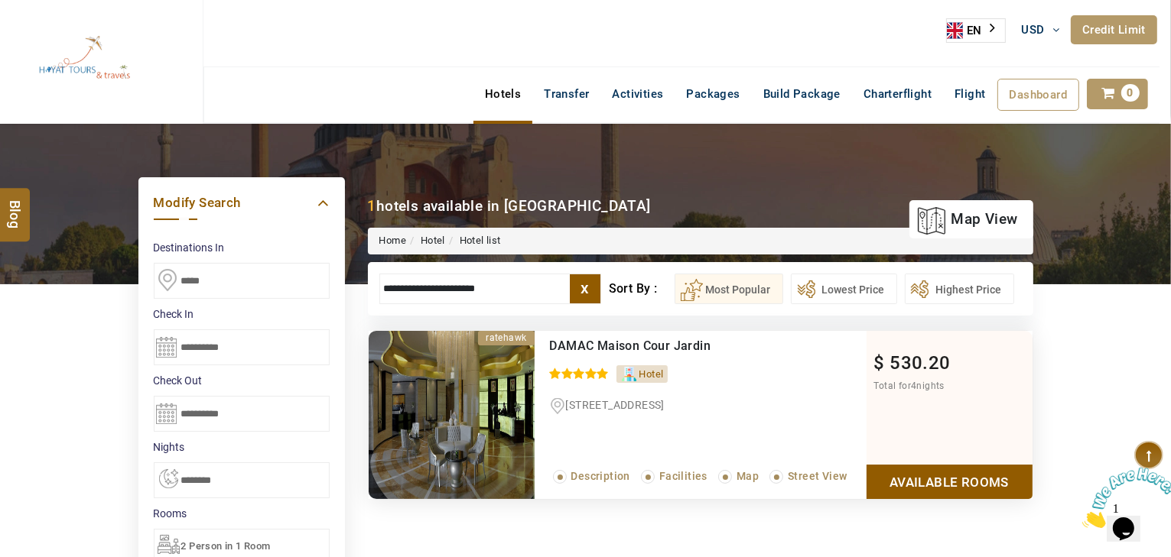
click at [918, 484] on link "Available Rooms" at bounding box center [949, 482] width 166 height 34
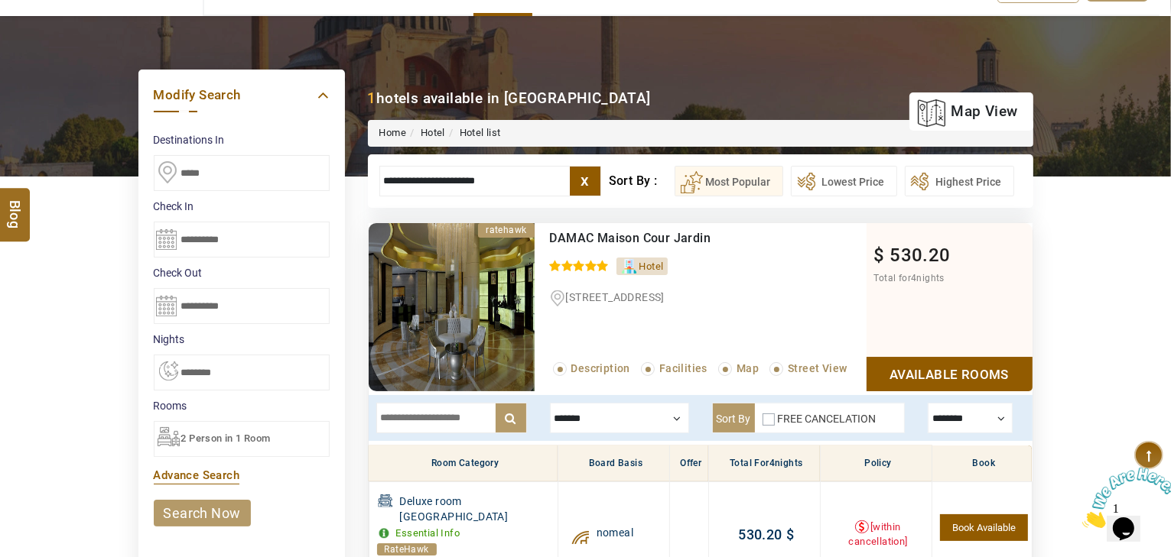
scroll to position [230, 0]
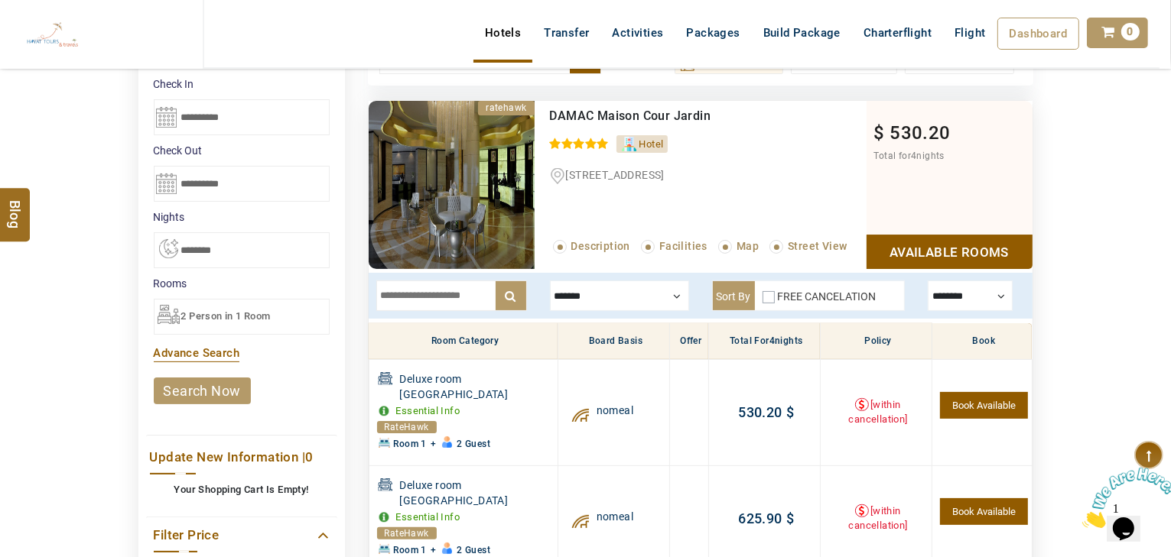
click at [621, 291] on div at bounding box center [619, 296] width 139 height 31
click at [603, 302] on div at bounding box center [619, 296] width 139 height 31
click at [593, 335] on label "Breakfast" at bounding box center [597, 342] width 49 height 14
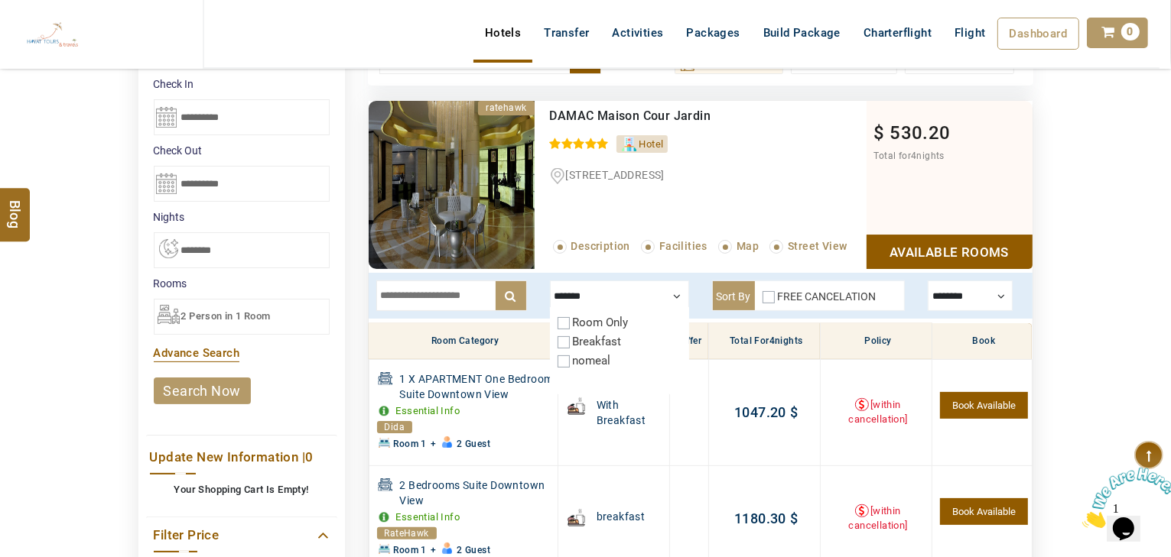
click at [590, 336] on label "Breakfast" at bounding box center [597, 342] width 49 height 14
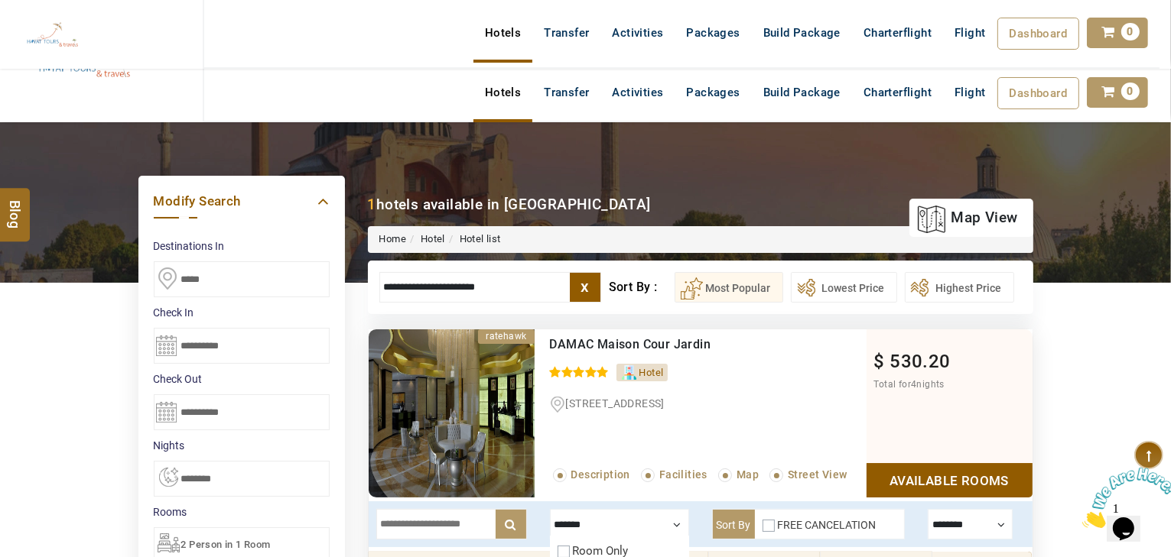
scroll to position [0, 0]
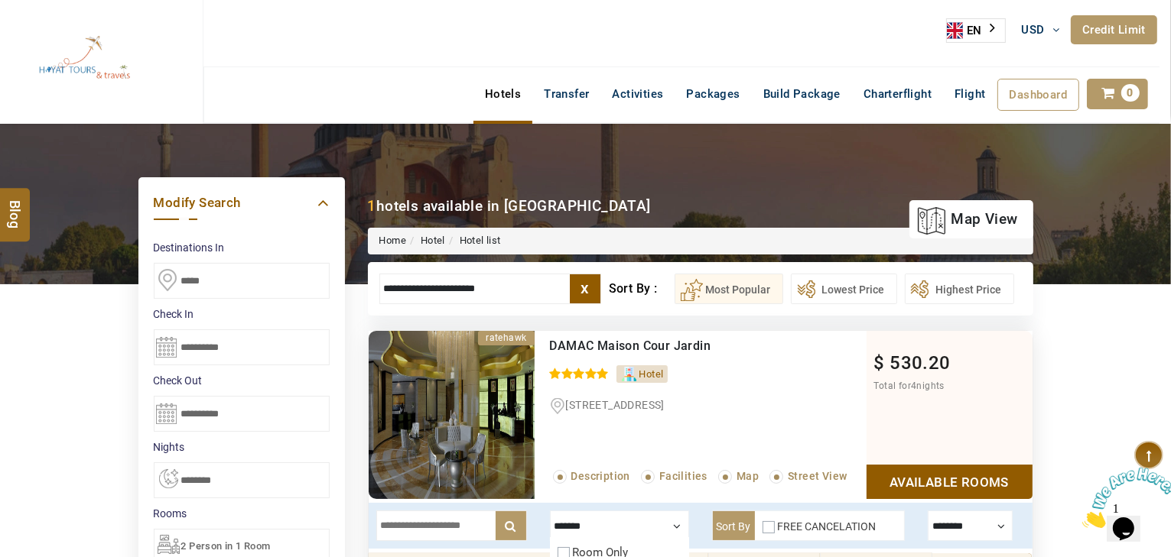
drag, startPoint x: 522, startPoint y: 284, endPoint x: 223, endPoint y: 284, distance: 299.7
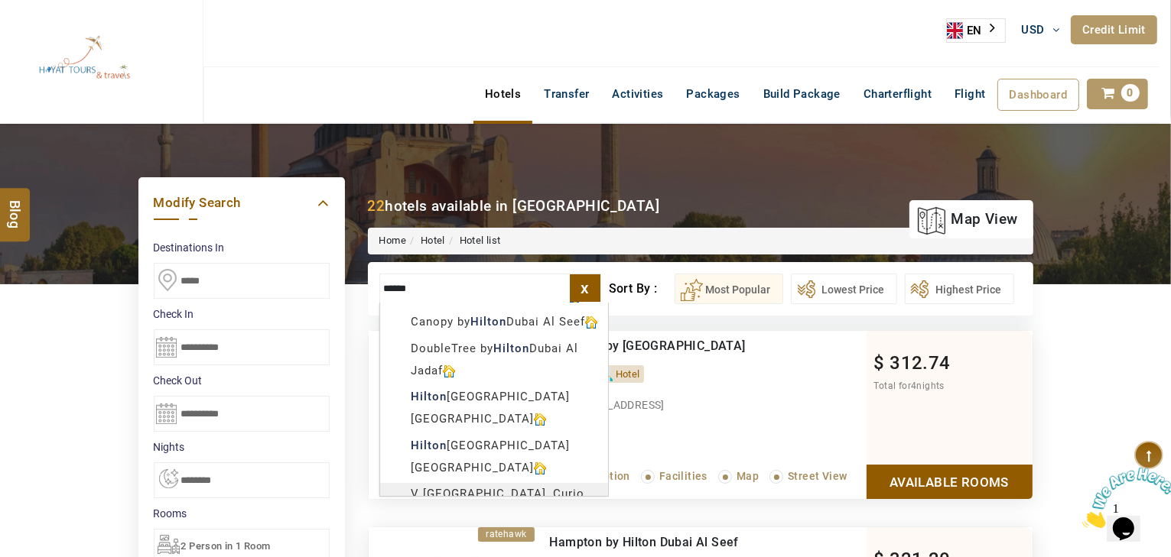
scroll to position [367, 0]
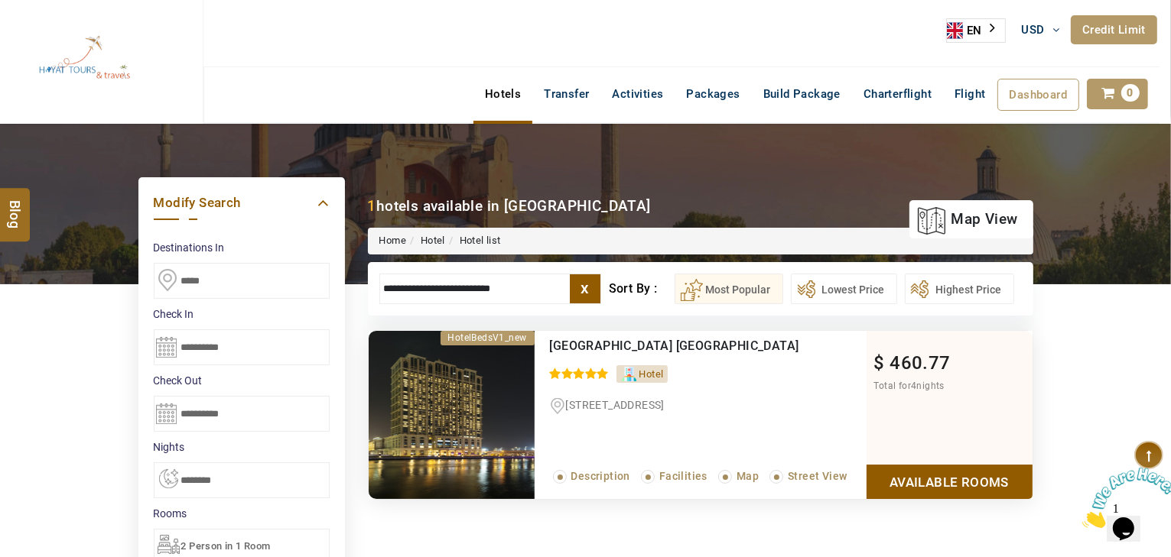
type input "**********"
click at [927, 476] on link "Available Rooms" at bounding box center [949, 482] width 166 height 34
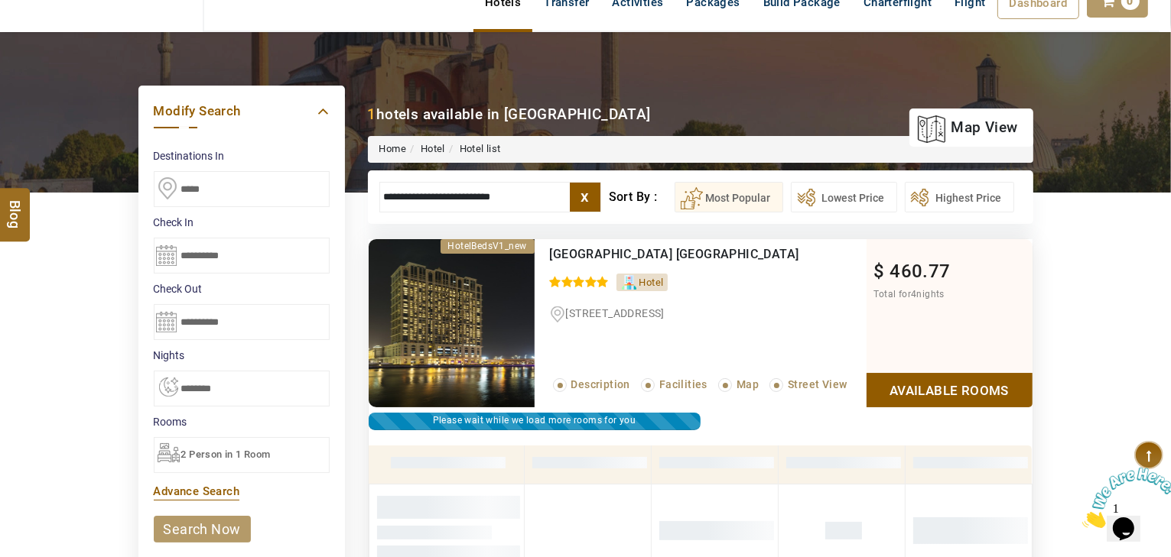
scroll to position [291, 0]
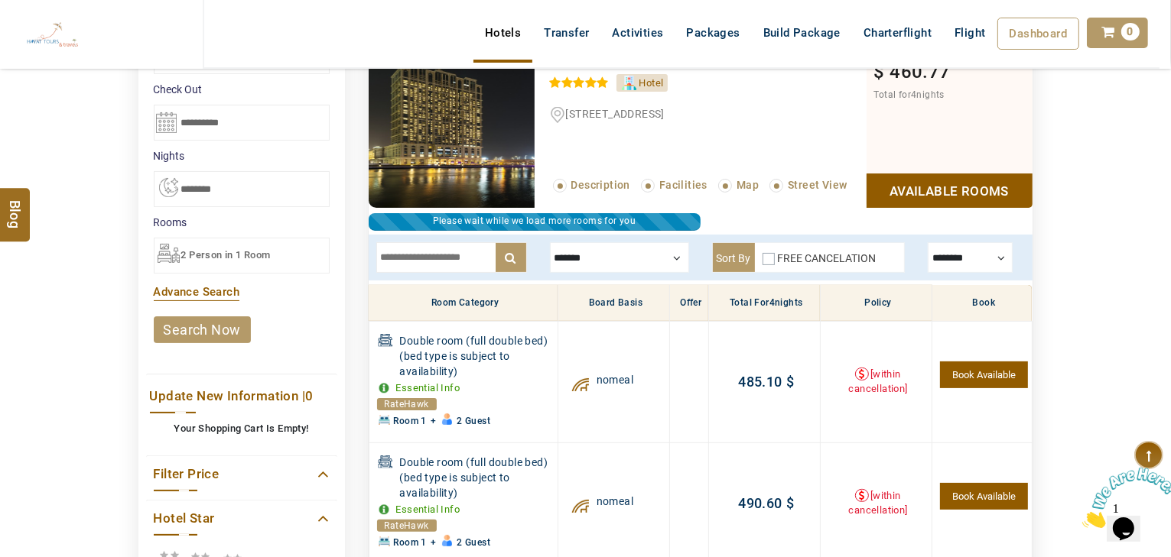
click at [596, 270] on div at bounding box center [619, 257] width 139 height 31
click at [599, 260] on div at bounding box center [619, 257] width 139 height 31
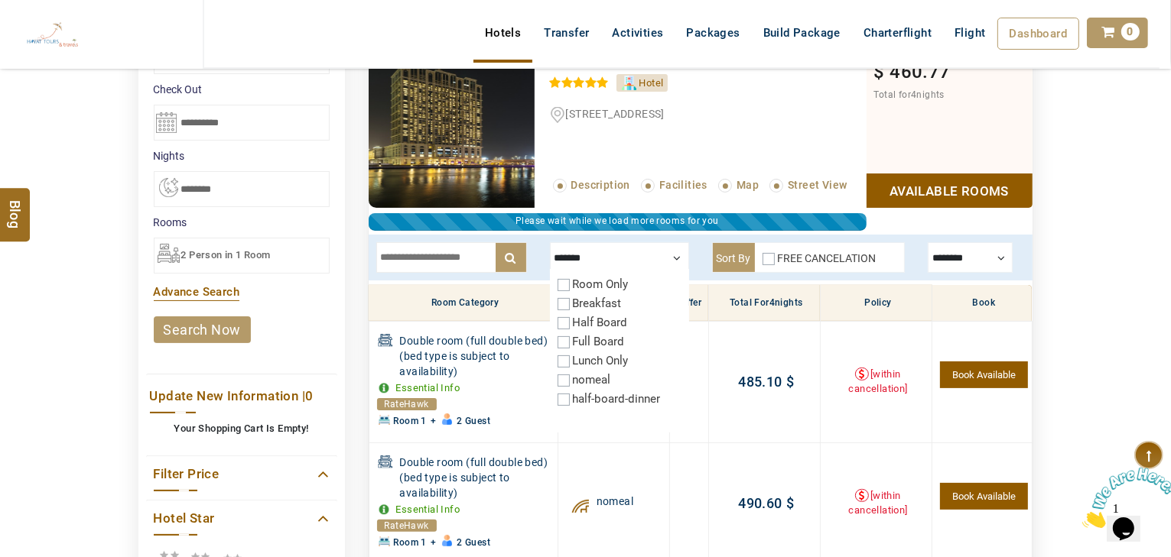
click at [587, 298] on label "Breakfast" at bounding box center [597, 304] width 49 height 14
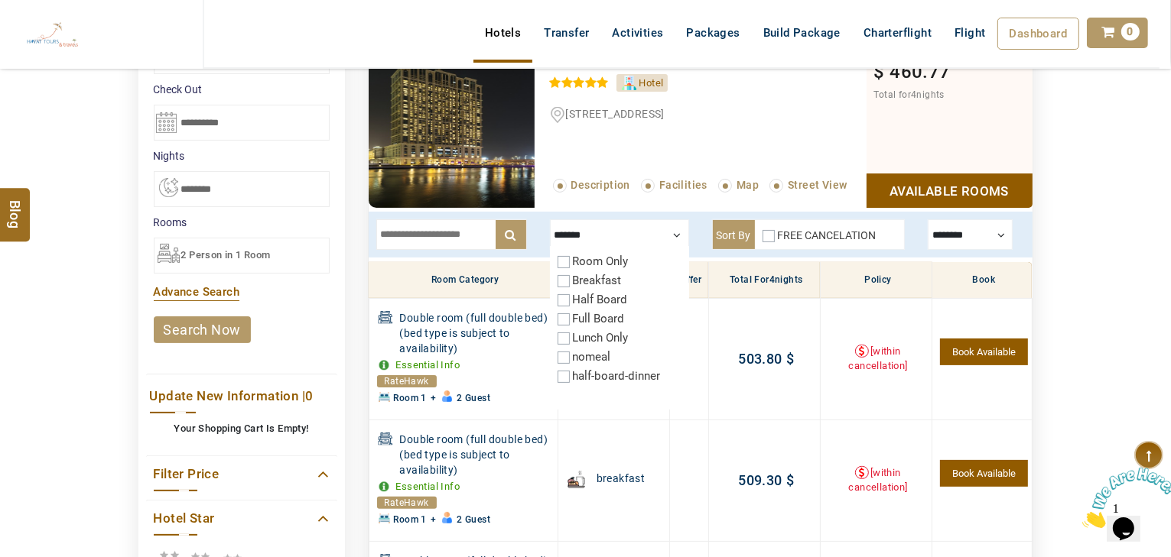
click at [679, 235] on div at bounding box center [619, 234] width 139 height 31
